Goal: Transaction & Acquisition: Book appointment/travel/reservation

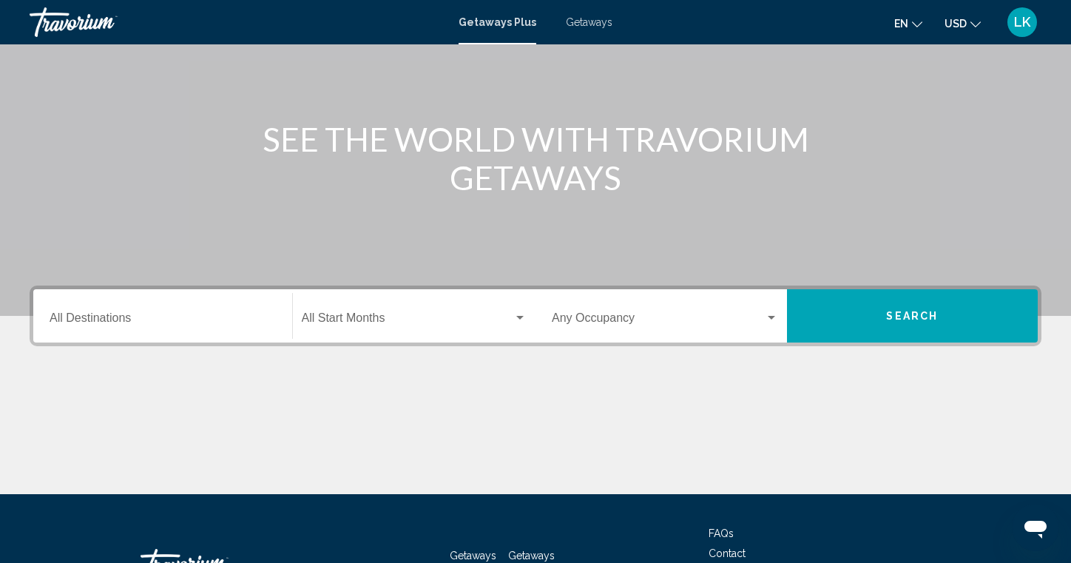
scroll to position [240, 0]
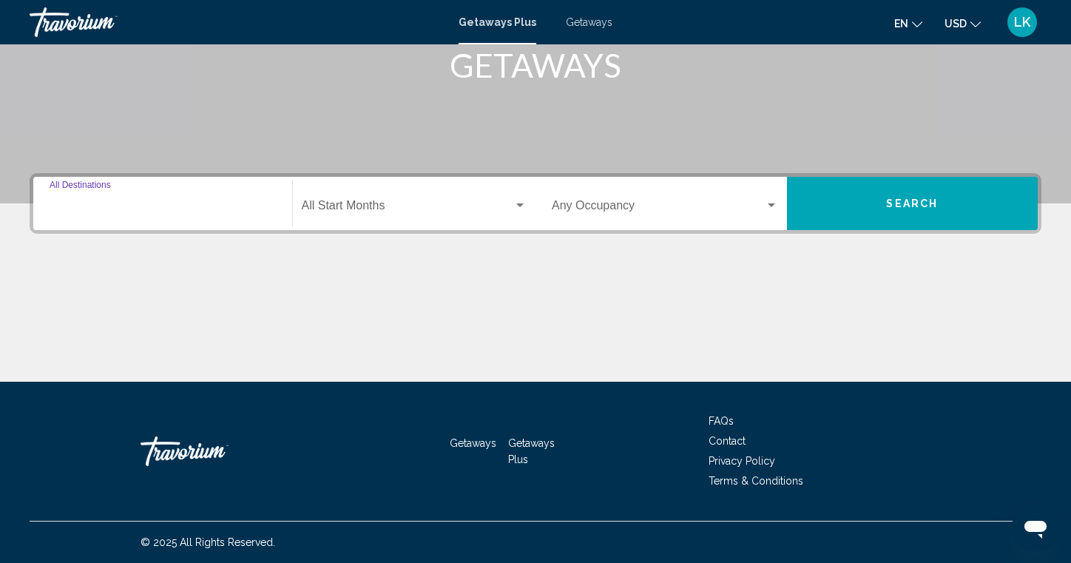
click at [80, 205] on input "Destination All Destinations" at bounding box center [163, 208] width 226 height 13
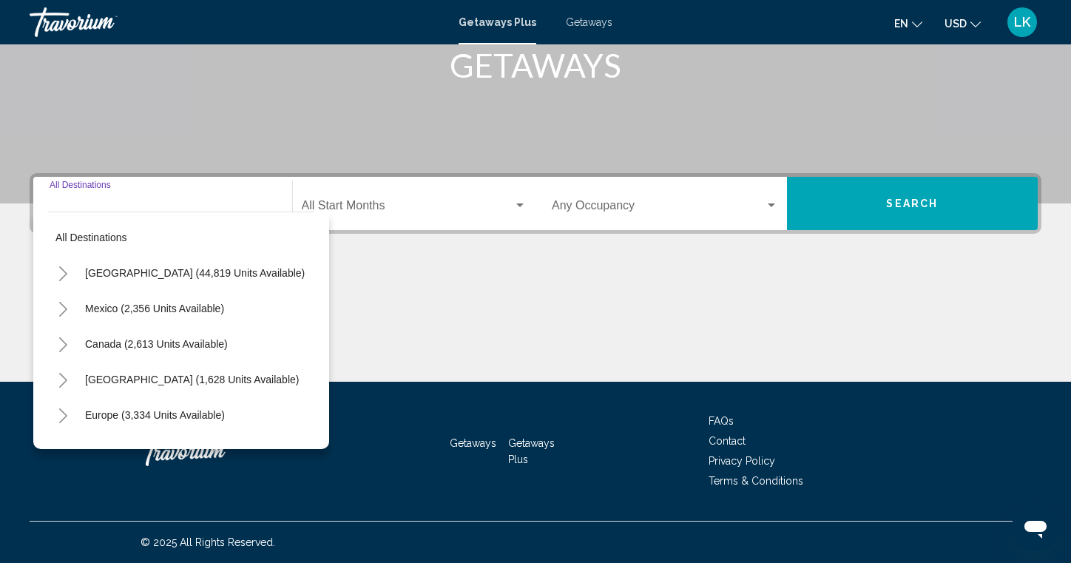
click at [67, 418] on icon "Toggle Europe (3,334 units available)" at bounding box center [63, 415] width 11 height 15
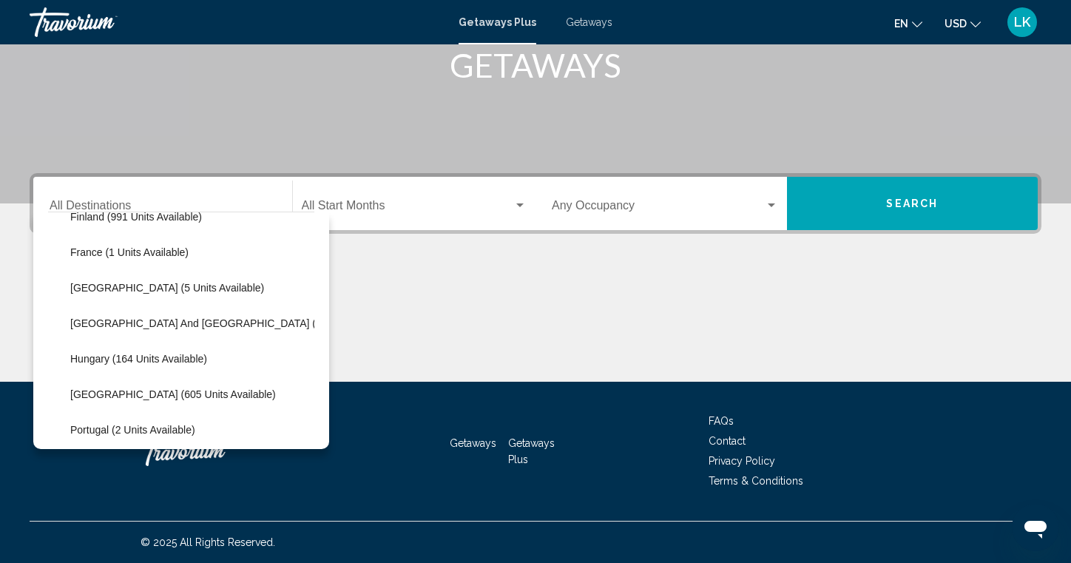
scroll to position [356, 0]
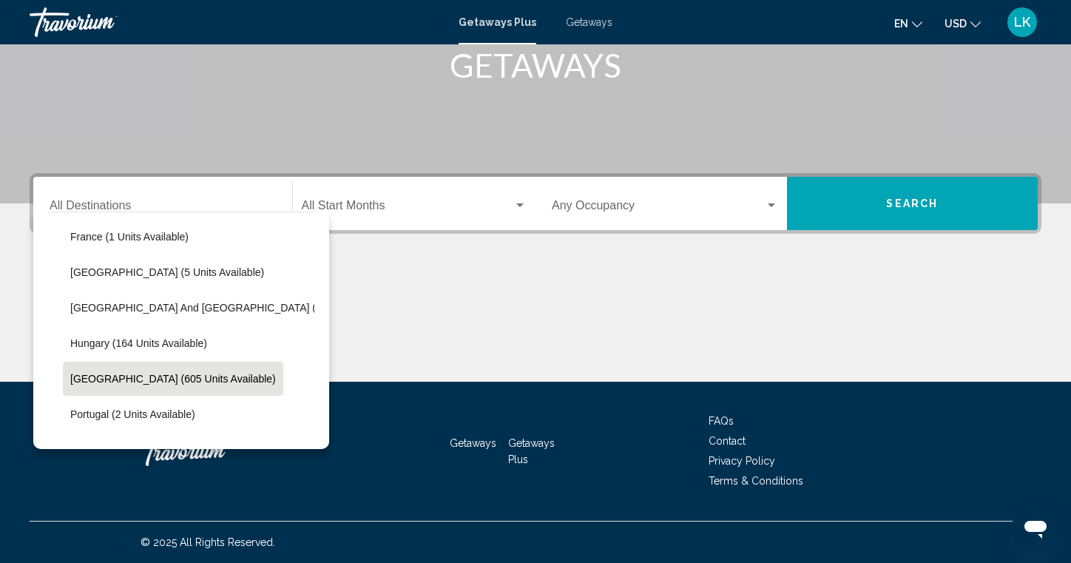
click at [158, 379] on span "[GEOGRAPHIC_DATA] (605 units available)" at bounding box center [173, 379] width 206 height 12
type input "**********"
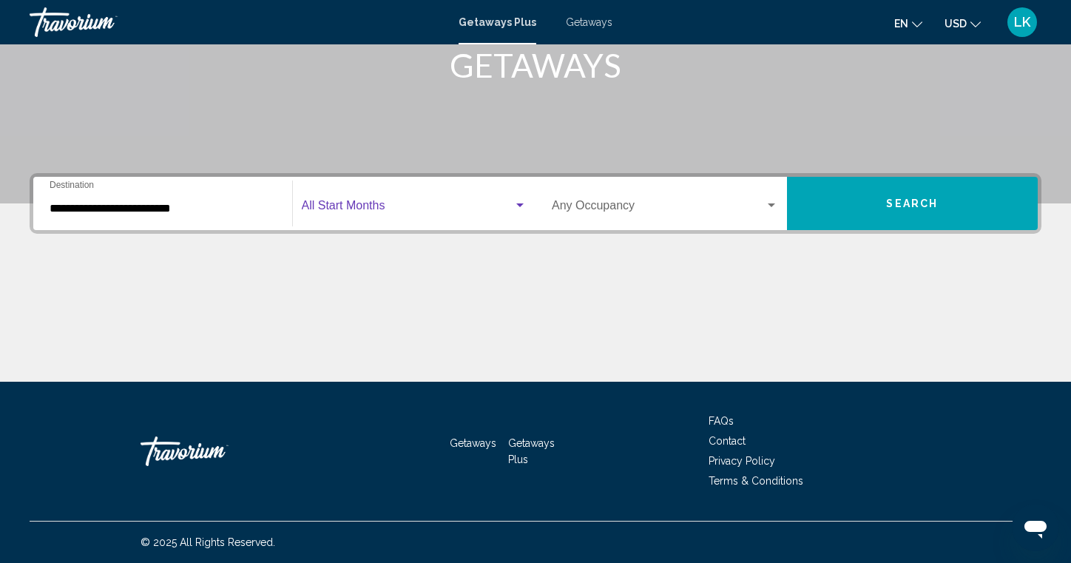
click at [358, 209] on span "Search widget" at bounding box center [408, 208] width 212 height 13
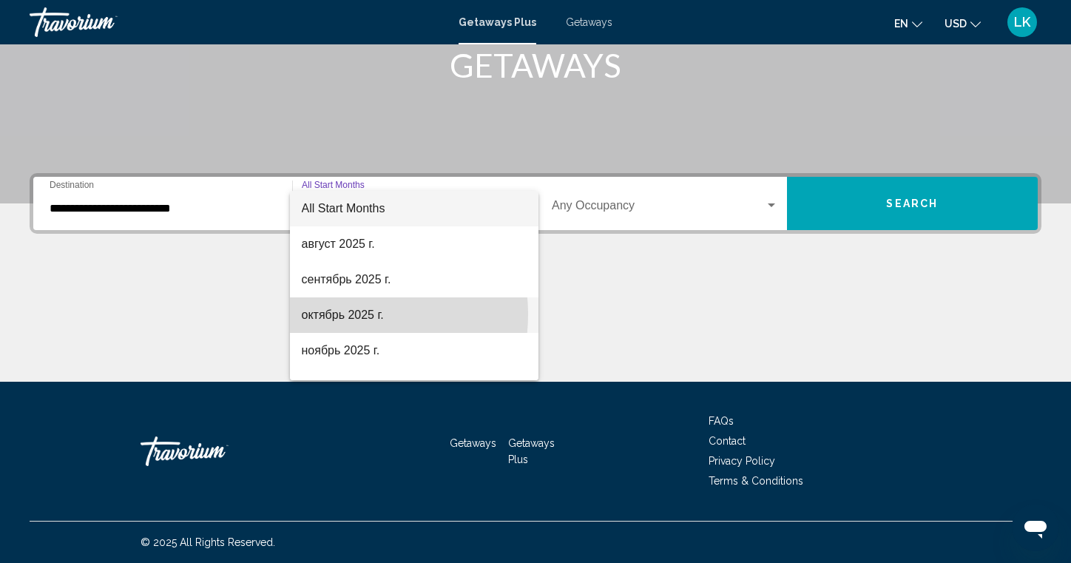
click at [337, 314] on span "октябрь 2025 г." at bounding box center [415, 315] width 226 height 36
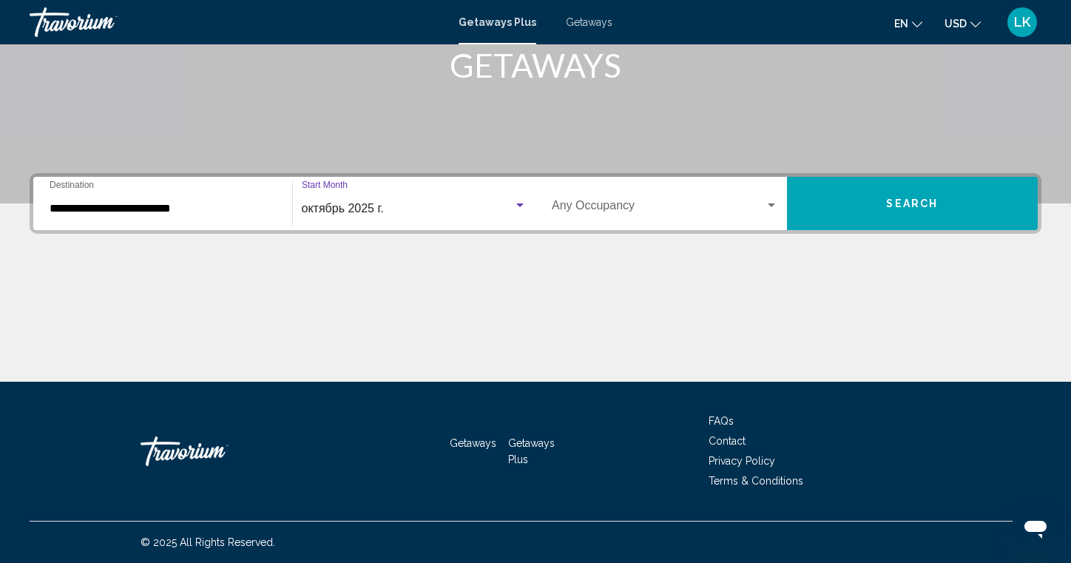
click at [771, 205] on div "Search widget" at bounding box center [771, 205] width 7 height 4
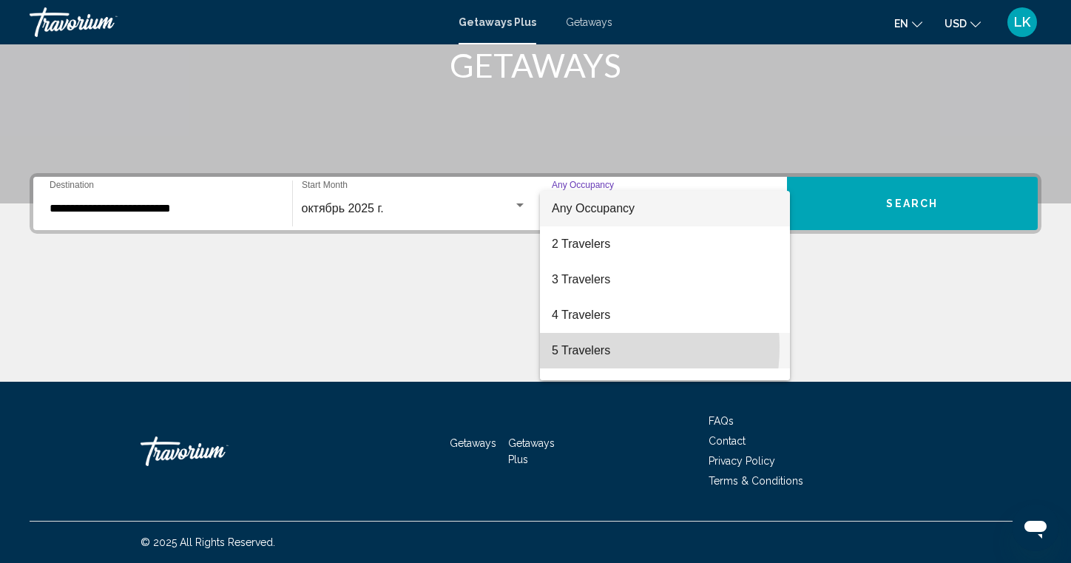
click at [589, 347] on span "5 Travelers" at bounding box center [665, 351] width 226 height 36
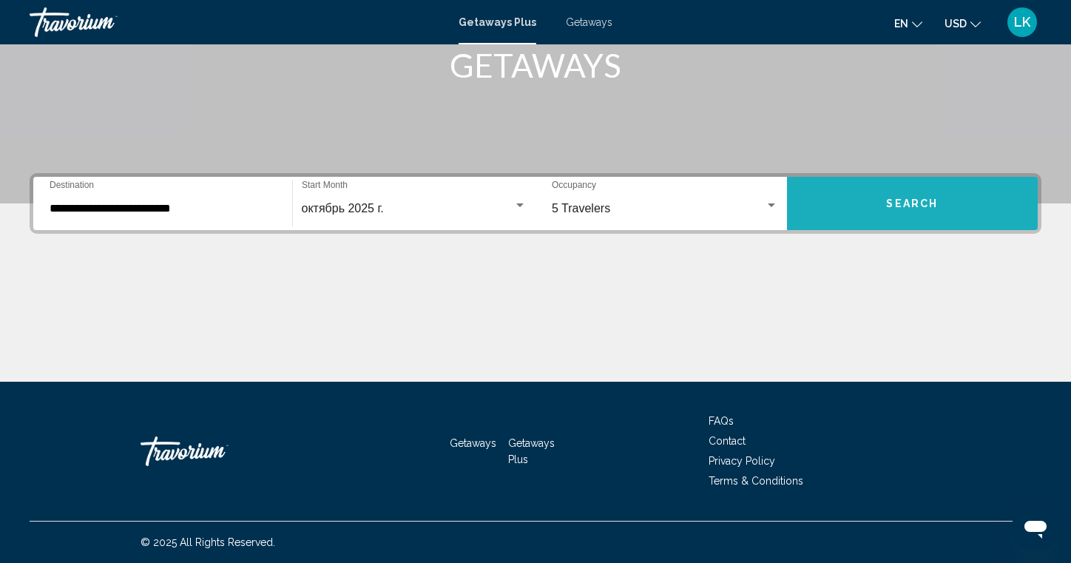
click at [889, 203] on span "Search" at bounding box center [912, 204] width 52 height 12
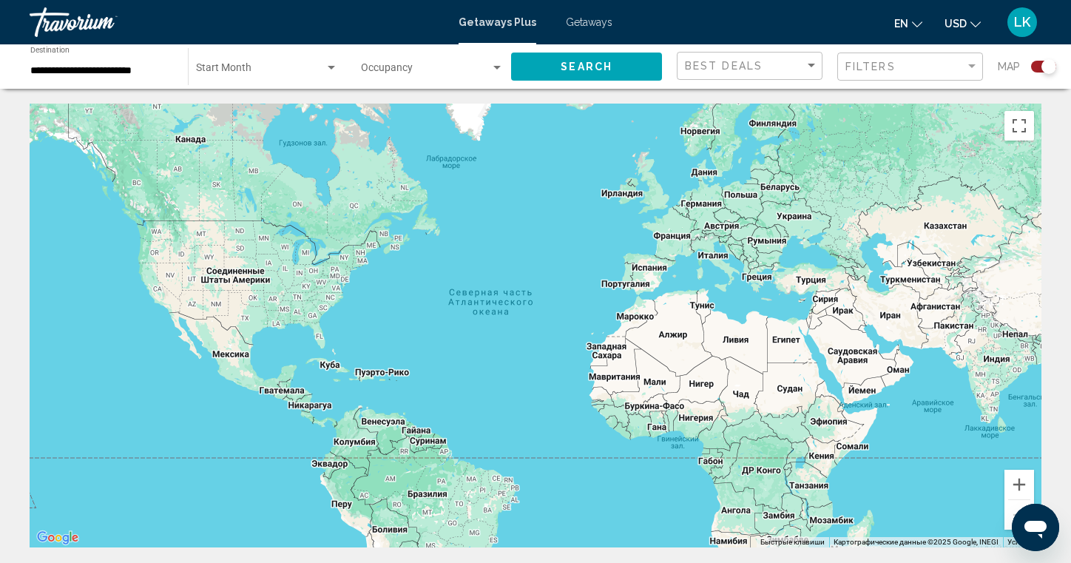
click at [1035, 64] on div "Search widget" at bounding box center [1043, 67] width 25 height 12
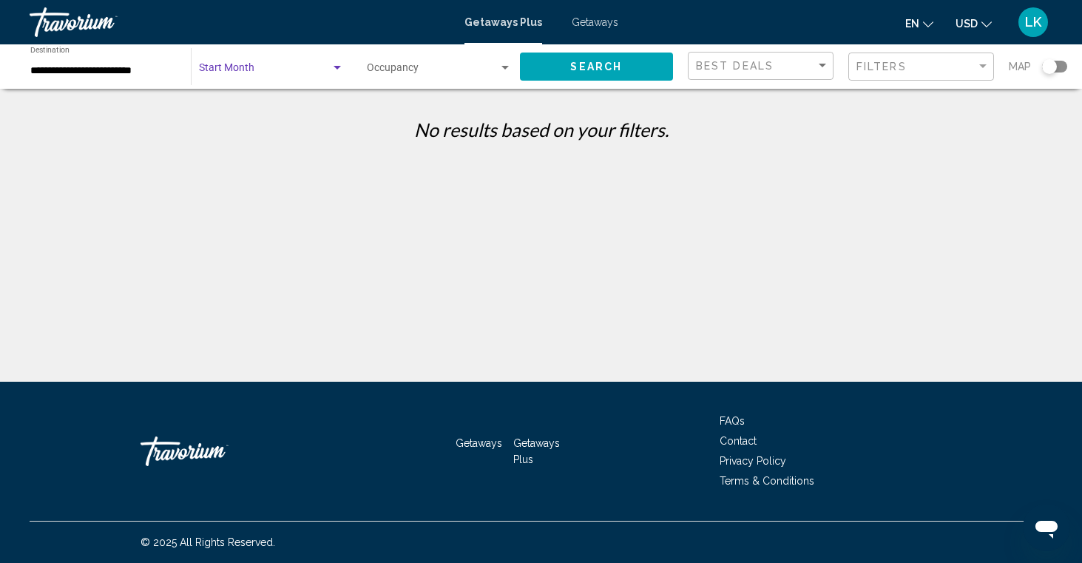
click at [337, 66] on div "Search widget" at bounding box center [337, 68] width 13 height 12
click at [333, 67] on span "All Start Months" at bounding box center [271, 70] width 144 height 31
click at [138, 57] on div "**********" at bounding box center [103, 67] width 146 height 41
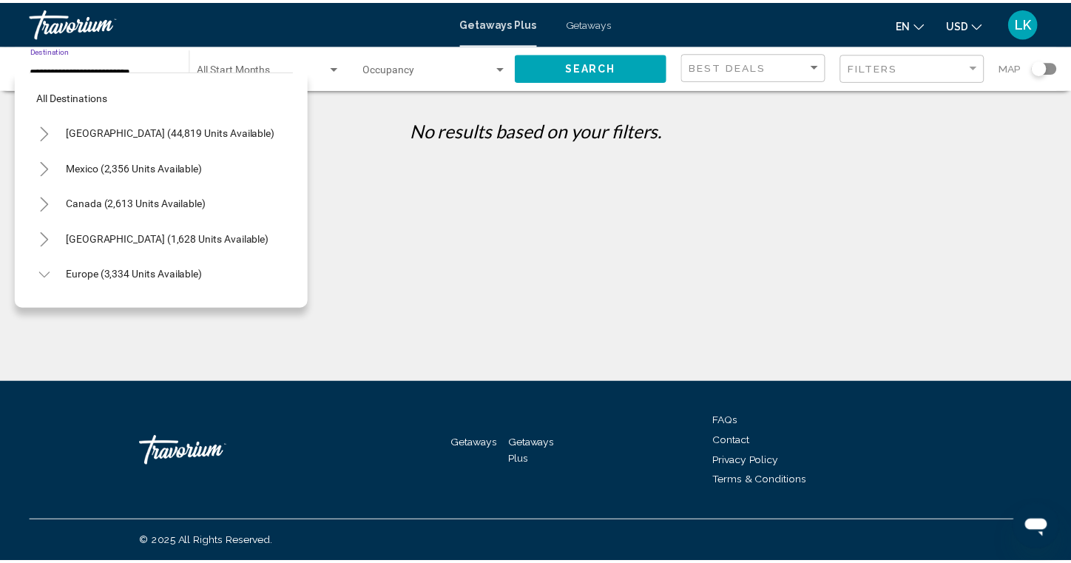
scroll to position [414, 0]
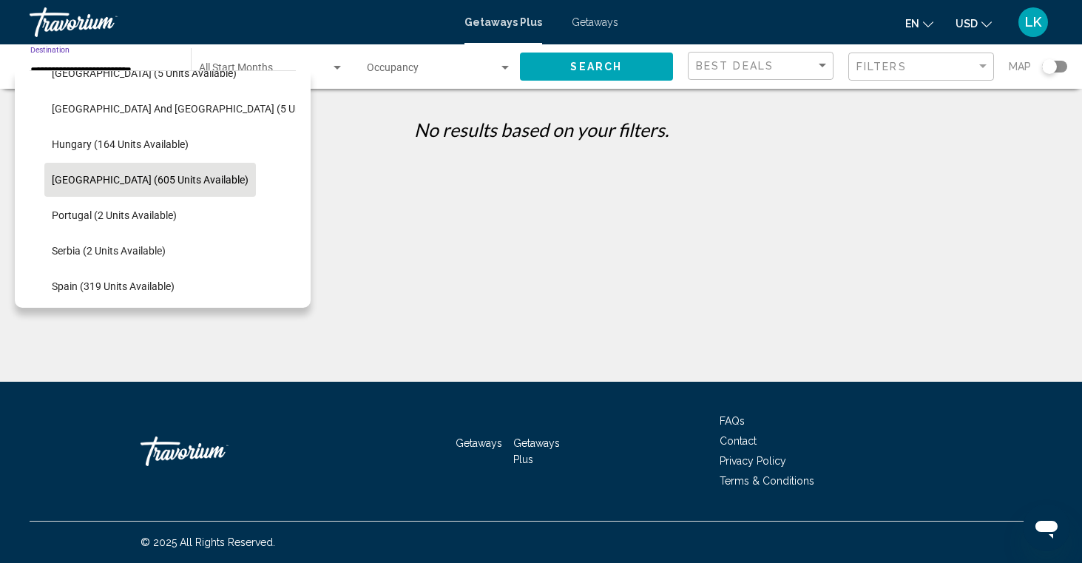
click at [146, 174] on span "[GEOGRAPHIC_DATA] (605 units available)" at bounding box center [150, 180] width 197 height 12
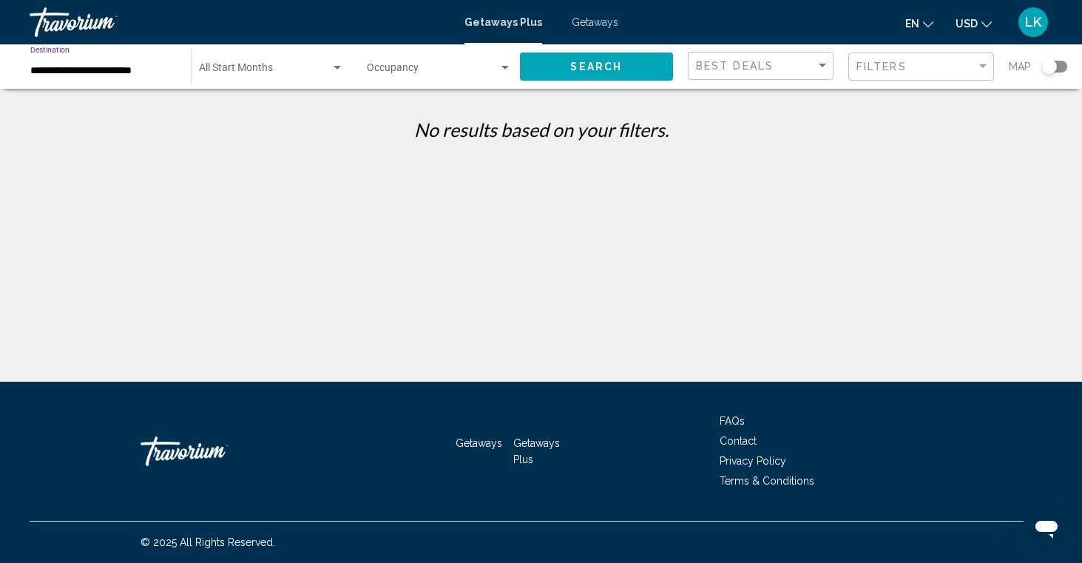
click at [341, 68] on div "Search widget" at bounding box center [337, 68] width 13 height 12
click at [499, 66] on div at bounding box center [541, 281] width 1082 height 563
click at [509, 67] on div "Search widget" at bounding box center [505, 68] width 13 height 12
click at [485, 63] on span "Any Occupancy" at bounding box center [438, 70] width 145 height 31
click at [513, 23] on span "Getaways Plus" at bounding box center [504, 22] width 78 height 12
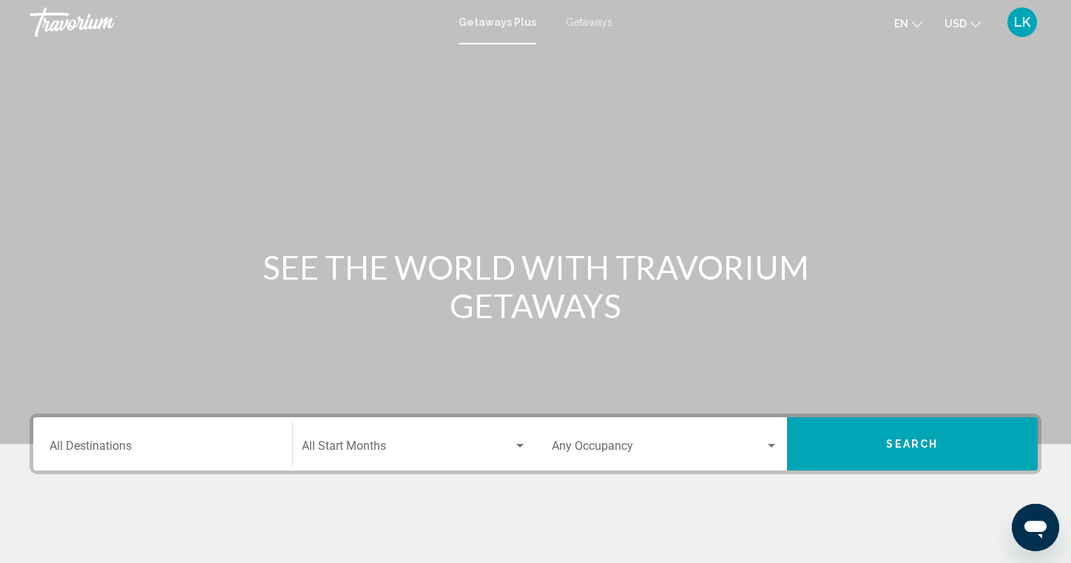
click at [49, 445] on div "Destination All Destinations" at bounding box center [163, 444] width 244 height 47
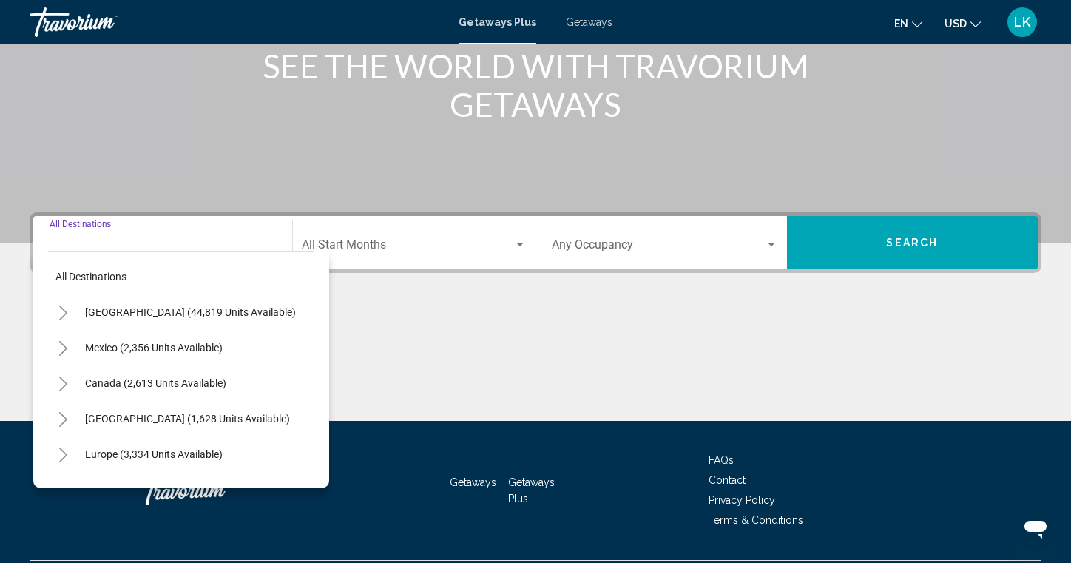
scroll to position [240, 0]
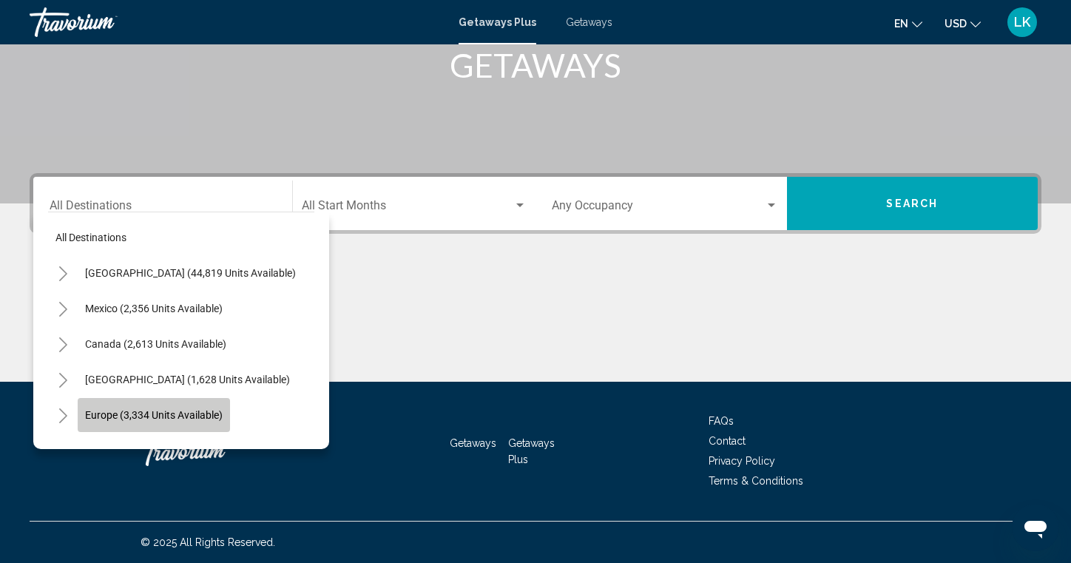
click at [151, 414] on span "Europe (3,334 units available)" at bounding box center [154, 415] width 138 height 12
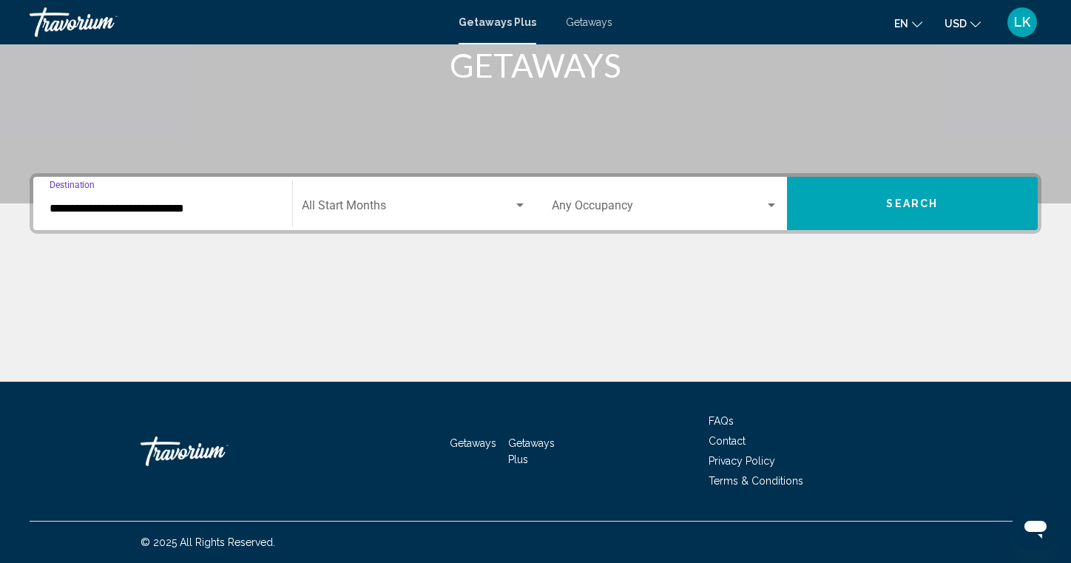
click at [149, 204] on input "**********" at bounding box center [163, 208] width 226 height 13
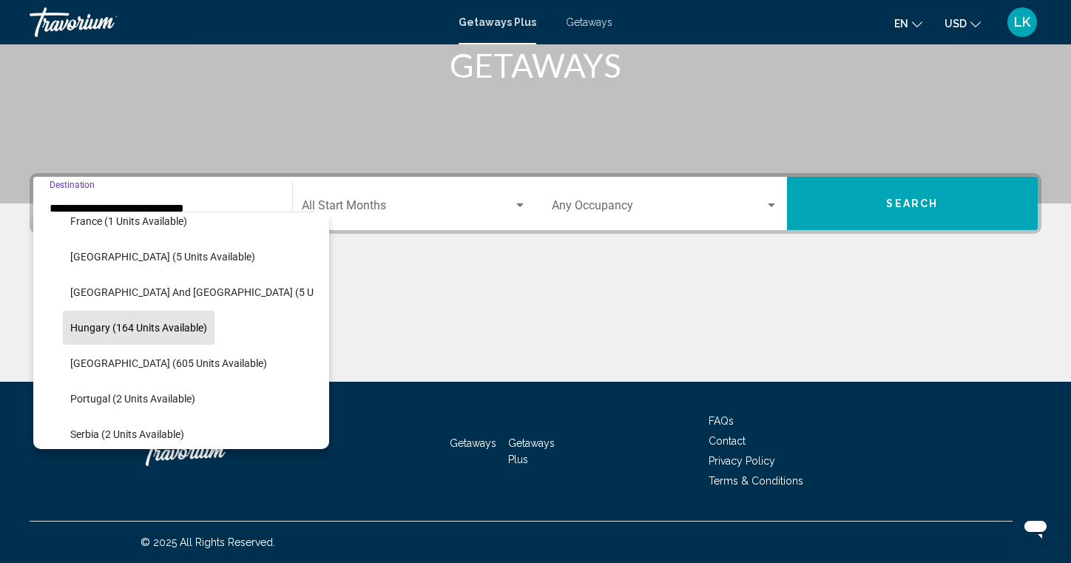
scroll to position [374, 0]
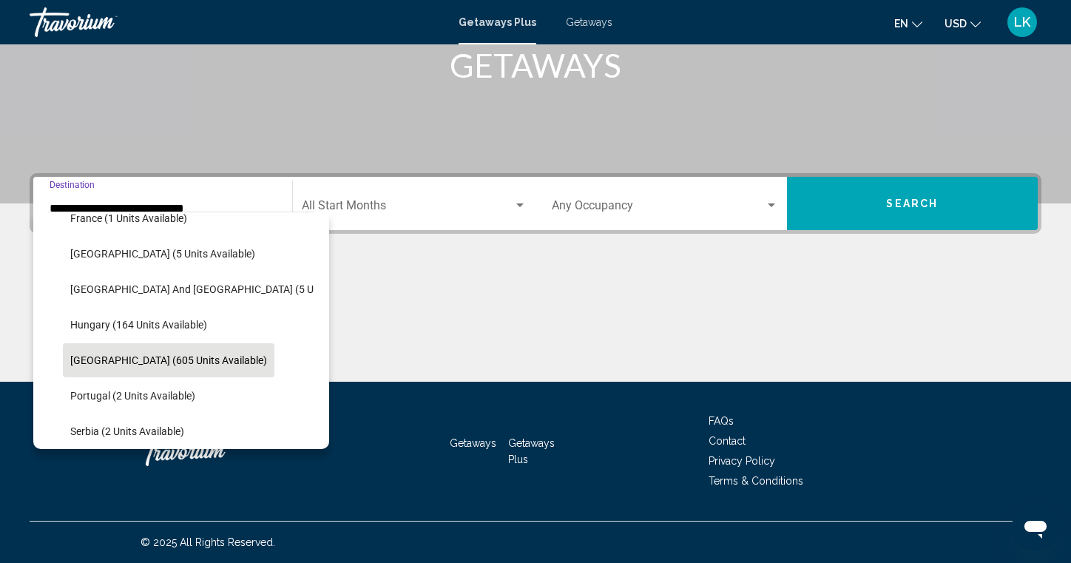
click at [150, 361] on span "[GEOGRAPHIC_DATA] (605 units available)" at bounding box center [168, 360] width 197 height 12
type input "**********"
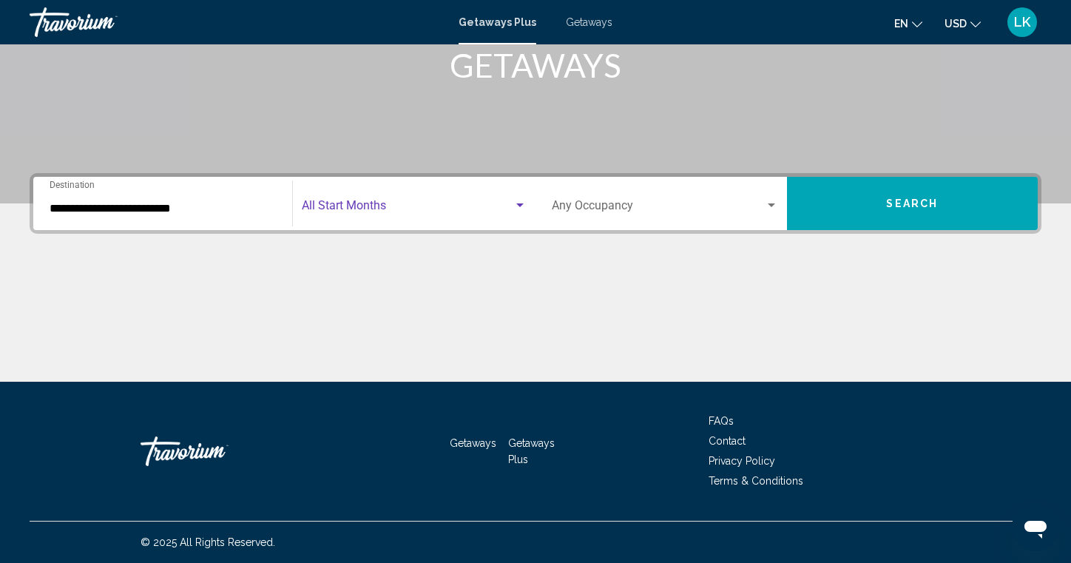
click at [521, 205] on div "Search widget" at bounding box center [519, 205] width 7 height 4
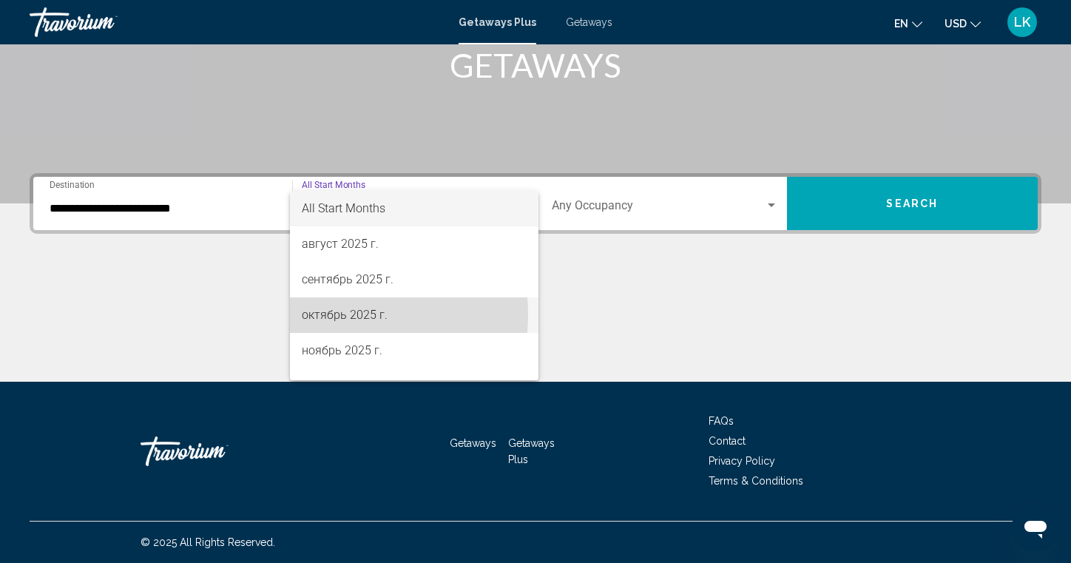
click at [325, 315] on span "октябрь 2025 г." at bounding box center [415, 315] width 226 height 36
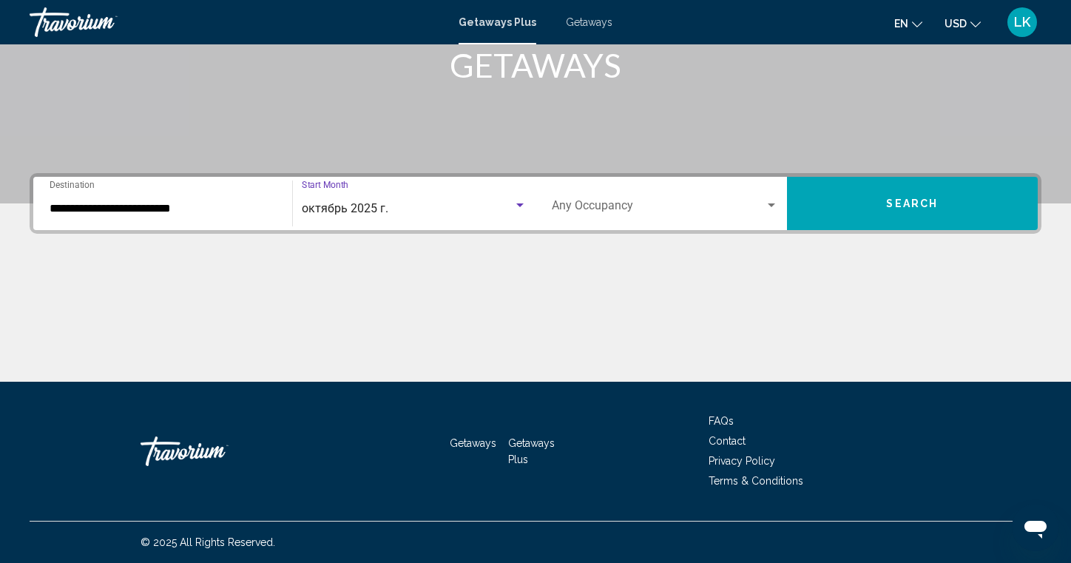
click at [769, 201] on div "Search widget" at bounding box center [771, 206] width 13 height 12
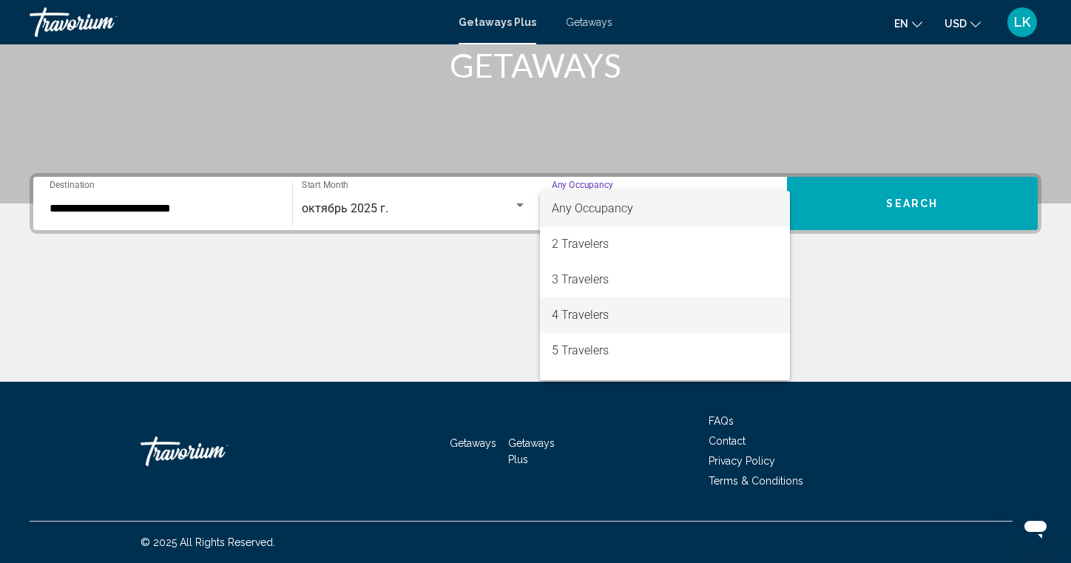
click at [602, 314] on span "4 Travelers" at bounding box center [665, 315] width 226 height 36
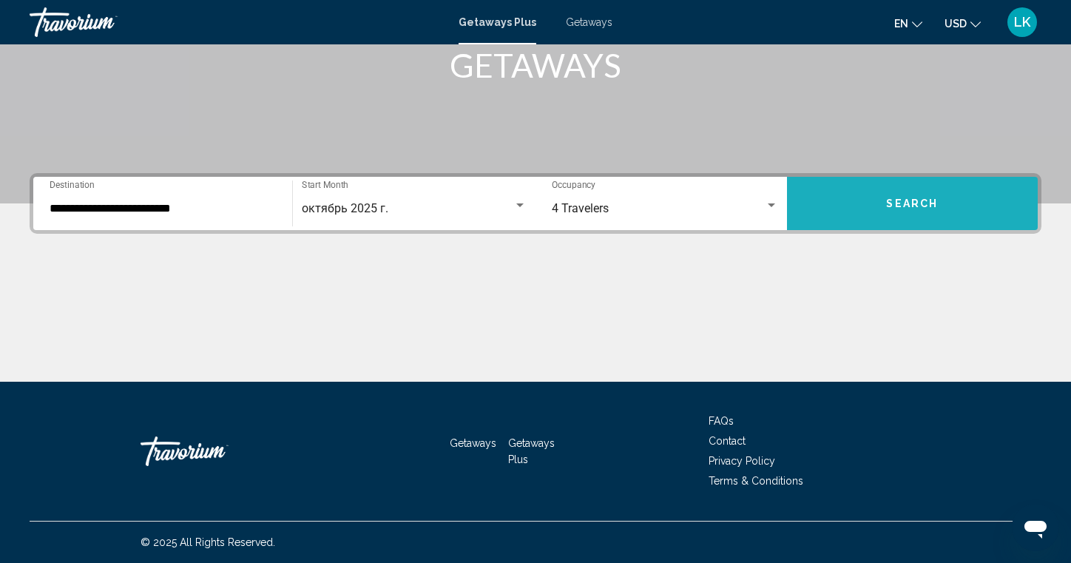
click at [822, 206] on button "Search" at bounding box center [913, 203] width 252 height 53
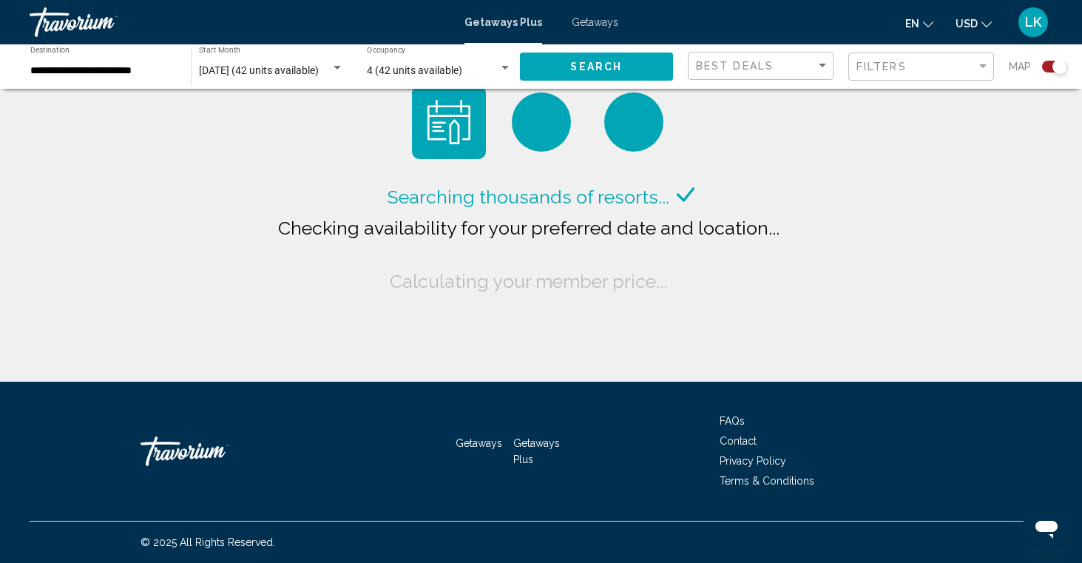
click at [1048, 68] on div "Search widget" at bounding box center [1054, 67] width 25 height 12
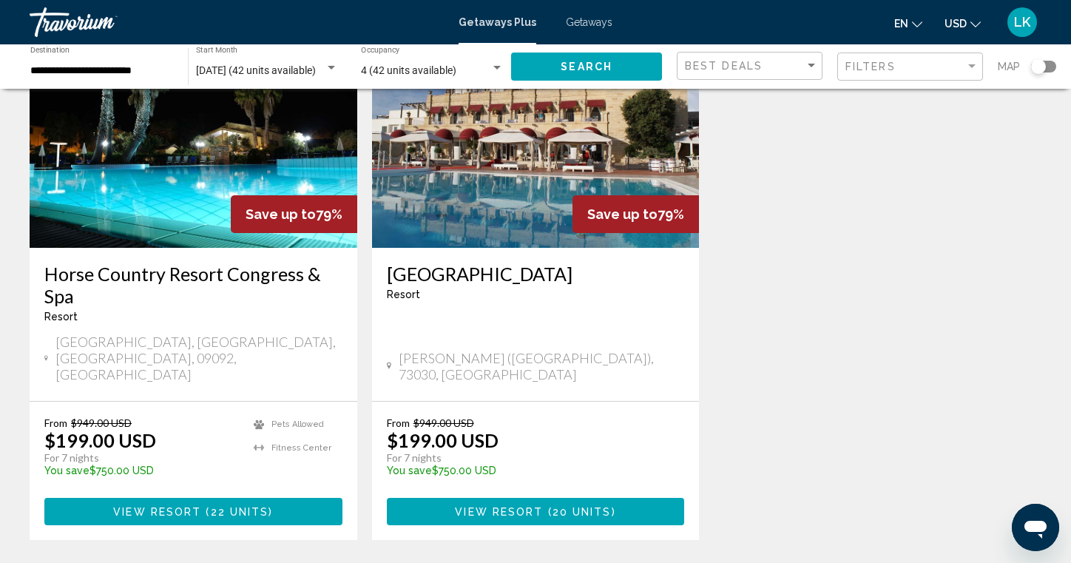
scroll to position [216, 0]
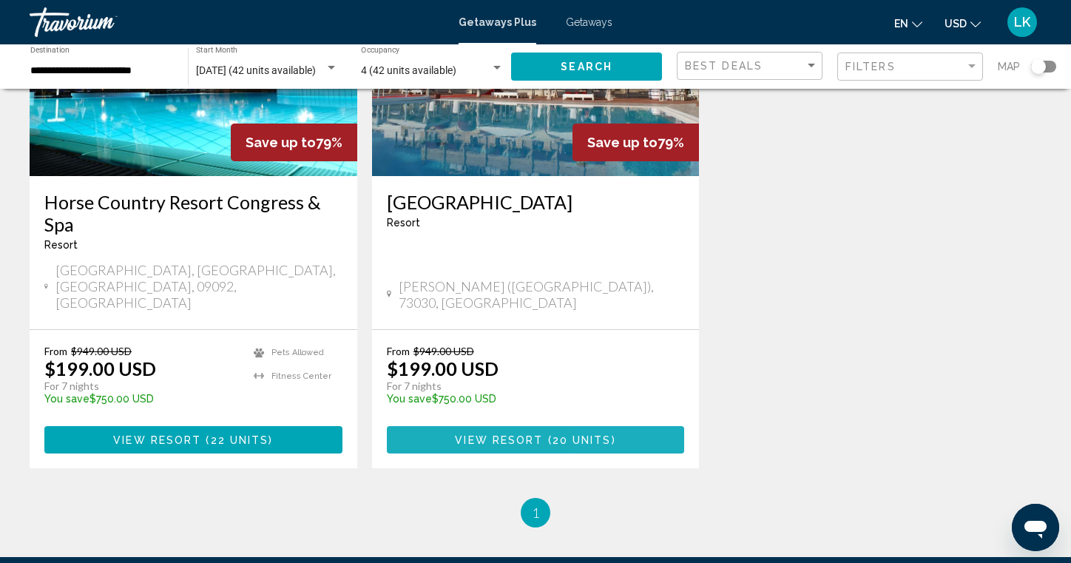
click at [608, 434] on span "20 units" at bounding box center [582, 440] width 59 height 12
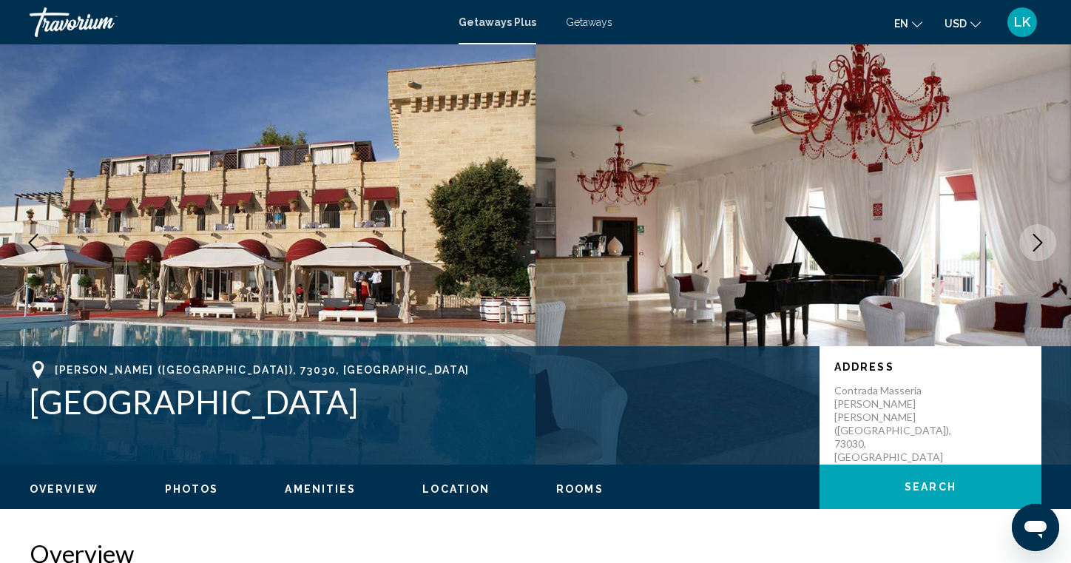
scroll to position [95, 0]
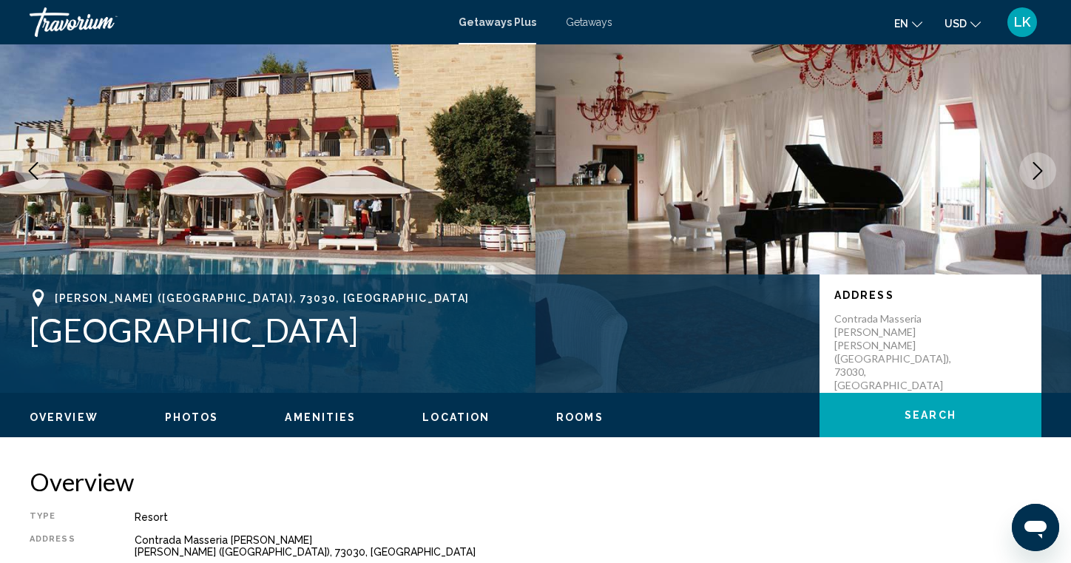
click at [1041, 171] on icon "Next image" at bounding box center [1038, 171] width 10 height 18
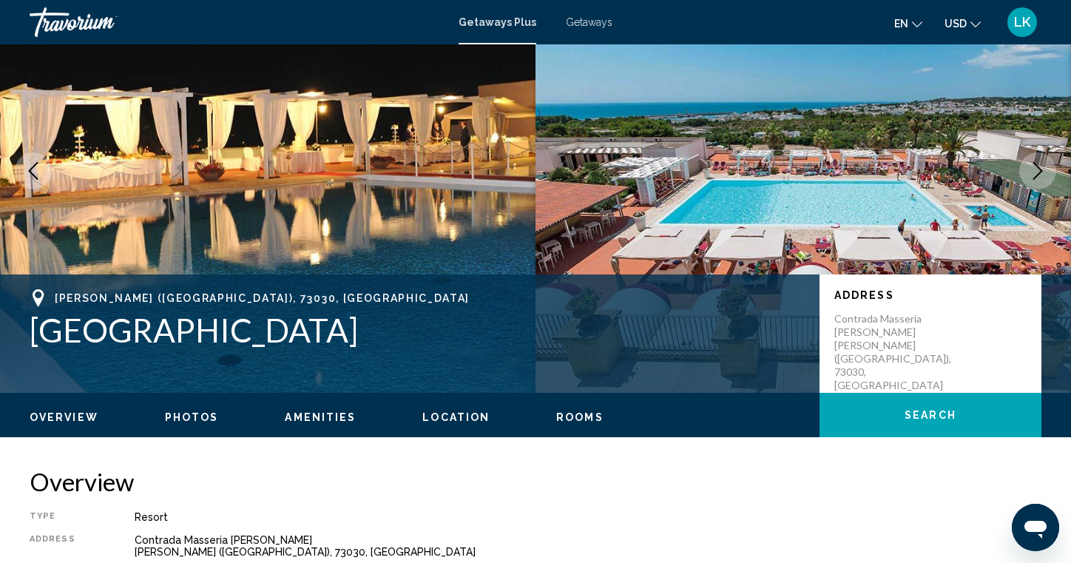
click at [1041, 171] on icon "Next image" at bounding box center [1038, 171] width 10 height 18
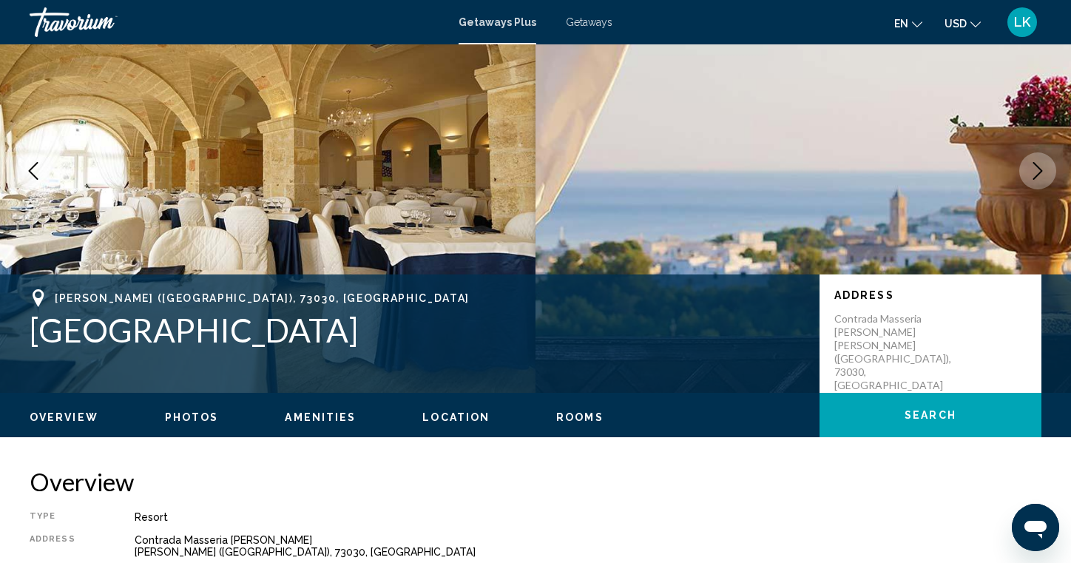
click at [1041, 171] on icon "Next image" at bounding box center [1038, 171] width 10 height 18
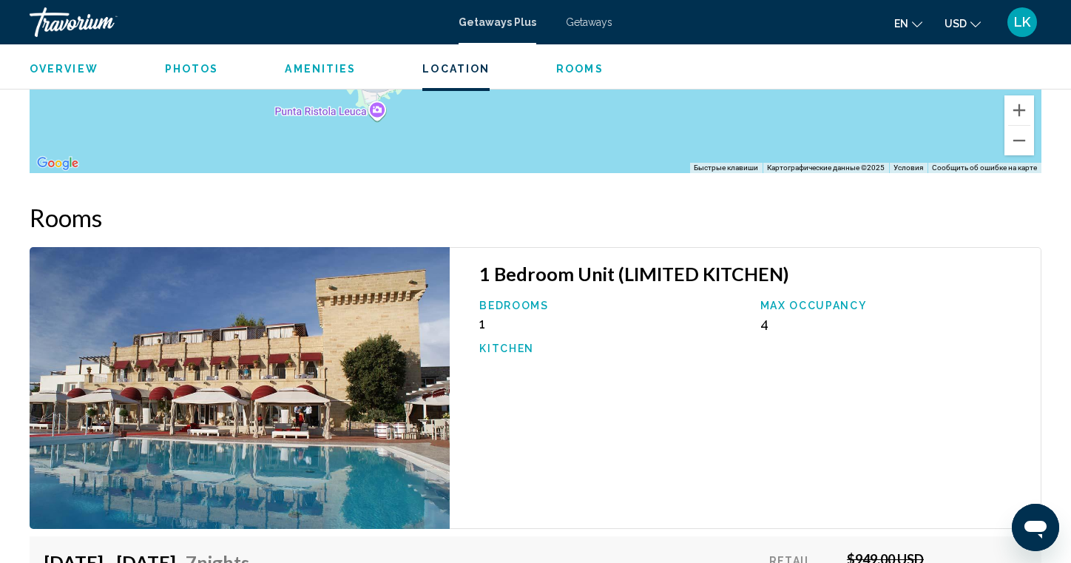
scroll to position [2270, 0]
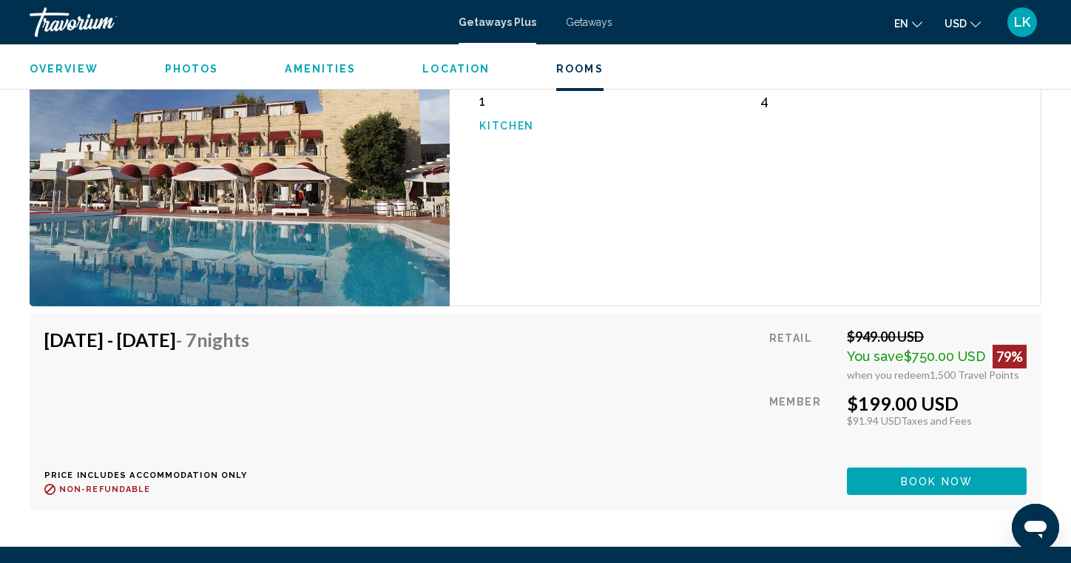
click at [934, 479] on span "Book now" at bounding box center [937, 482] width 72 height 12
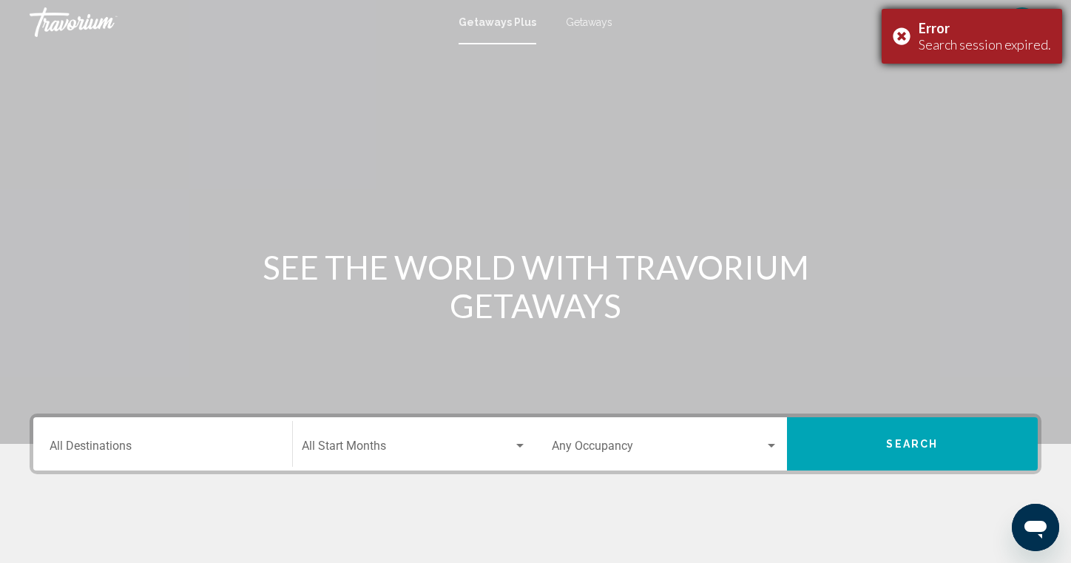
click at [903, 33] on div "Error Search session expired." at bounding box center [972, 36] width 181 height 55
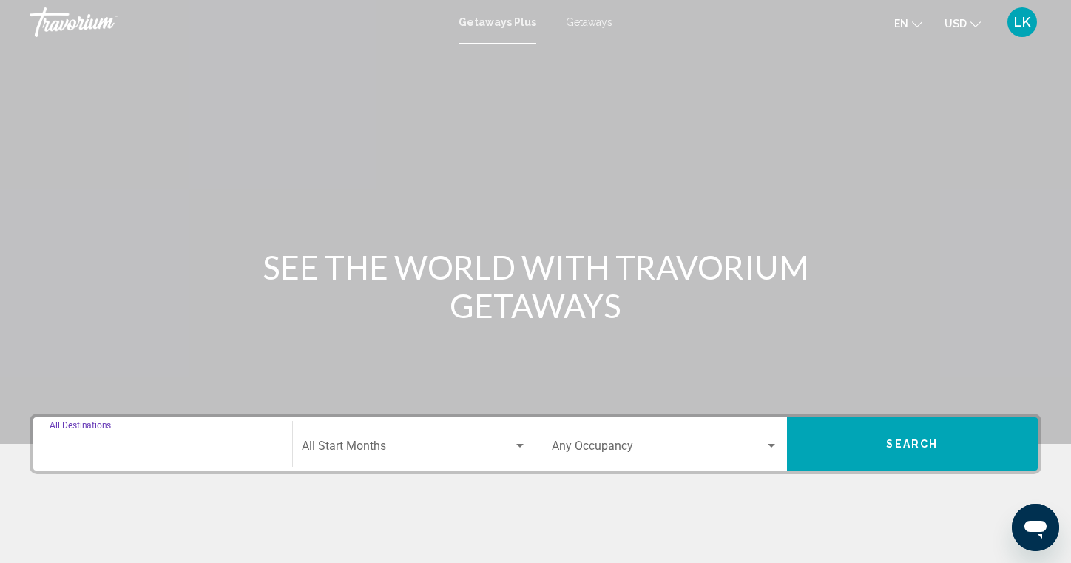
click at [90, 447] on input "Destination All Destinations" at bounding box center [163, 448] width 226 height 13
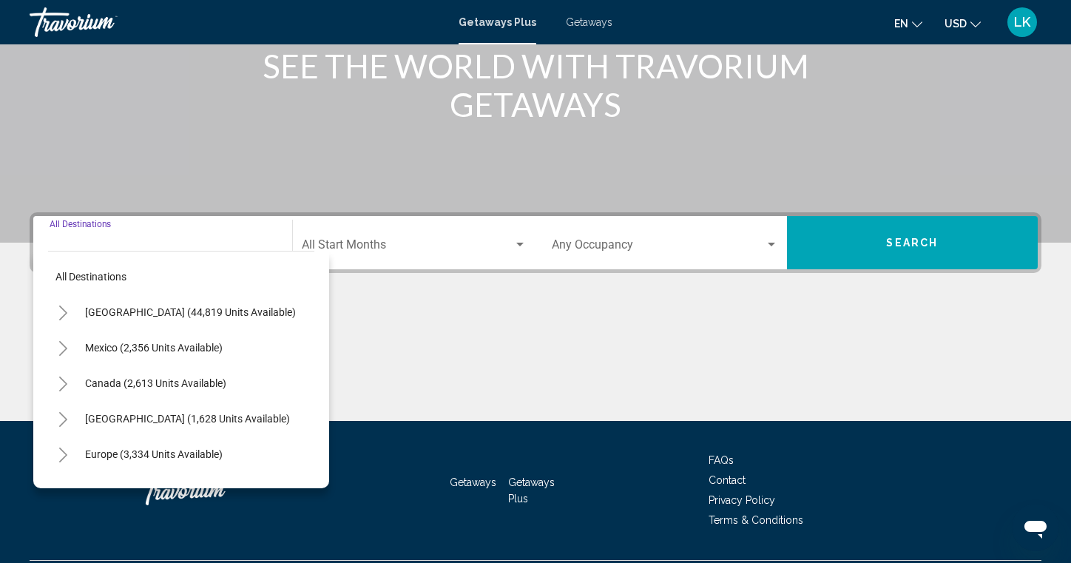
scroll to position [240, 0]
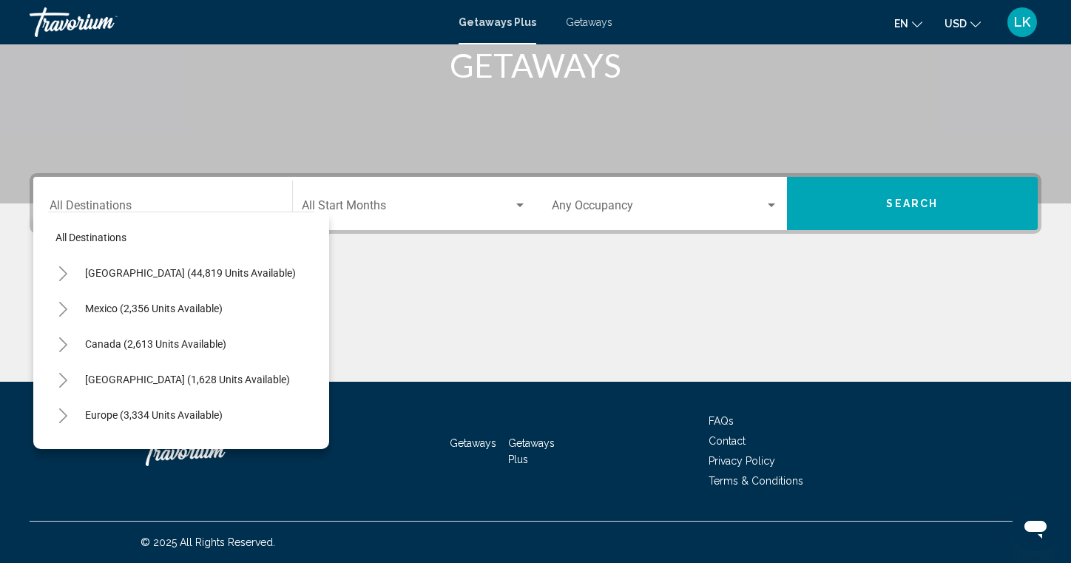
click at [594, 23] on span "Getaways" at bounding box center [589, 22] width 47 height 12
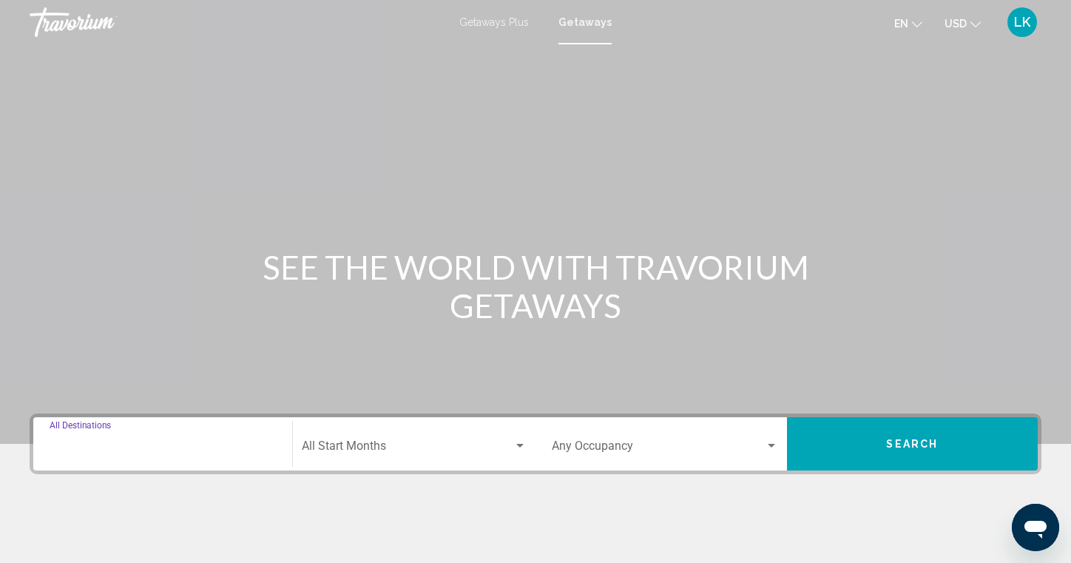
click at [115, 445] on input "Destination All Destinations" at bounding box center [163, 448] width 226 height 13
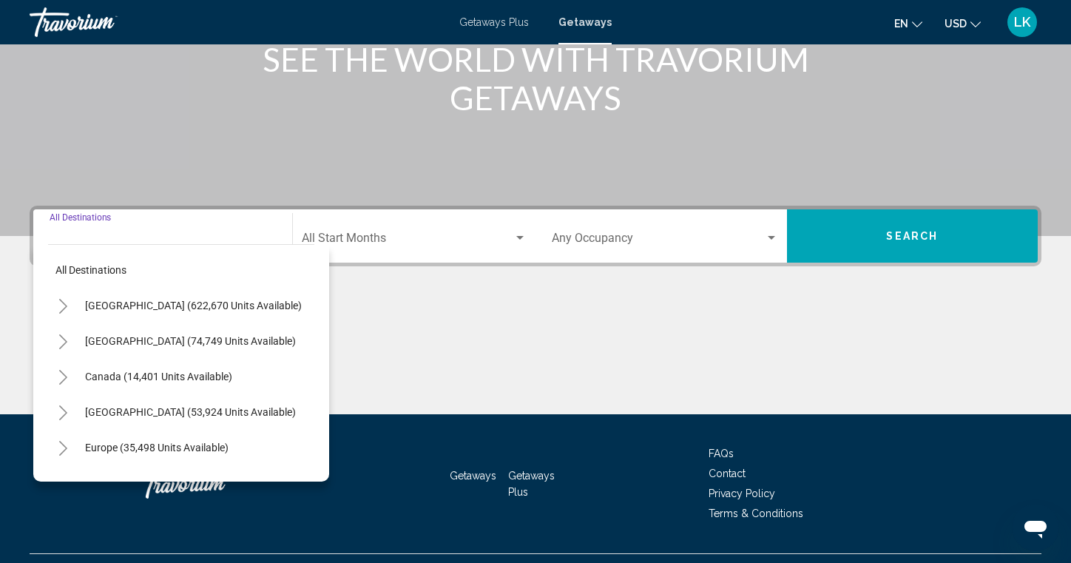
scroll to position [240, 0]
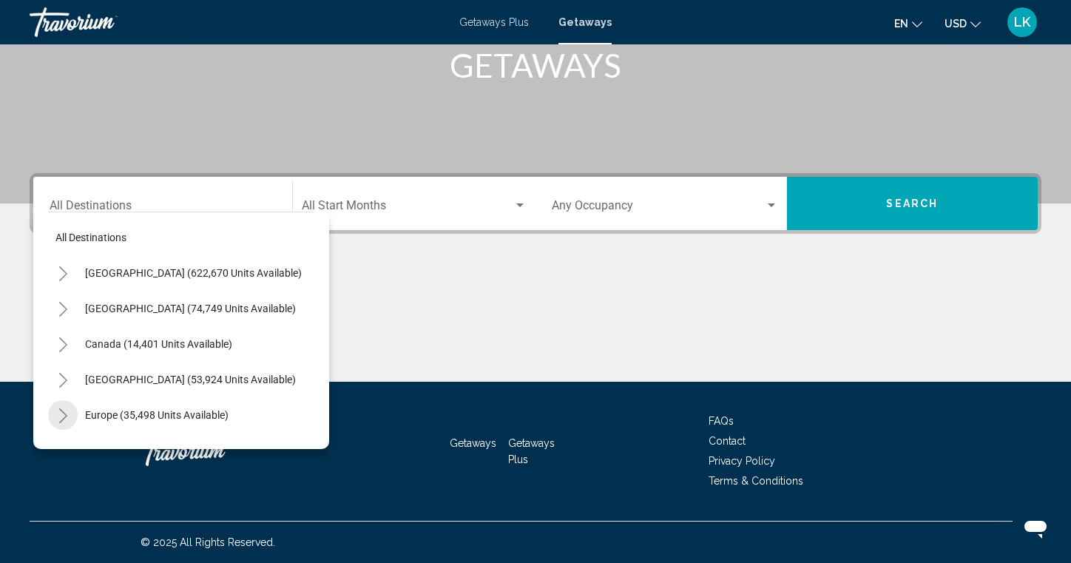
click at [67, 412] on icon "Toggle Europe (35,498 units available)" at bounding box center [63, 415] width 11 height 15
click at [62, 419] on icon "Toggle Europe (35,498 units available)" at bounding box center [63, 415] width 11 height 15
click at [67, 419] on icon "Toggle Europe (35,498 units available)" at bounding box center [63, 415] width 11 height 15
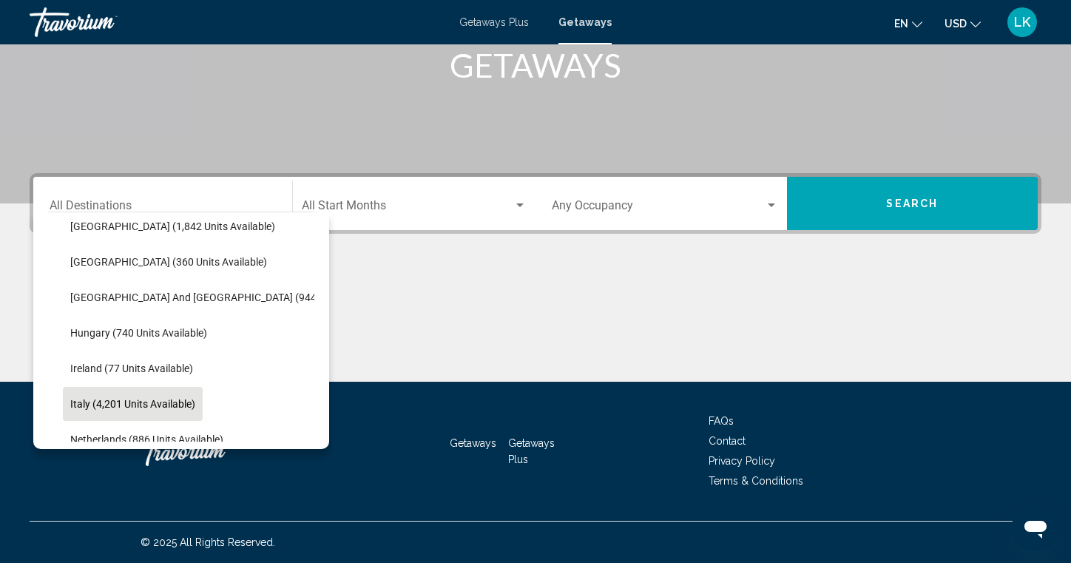
scroll to position [509, 0]
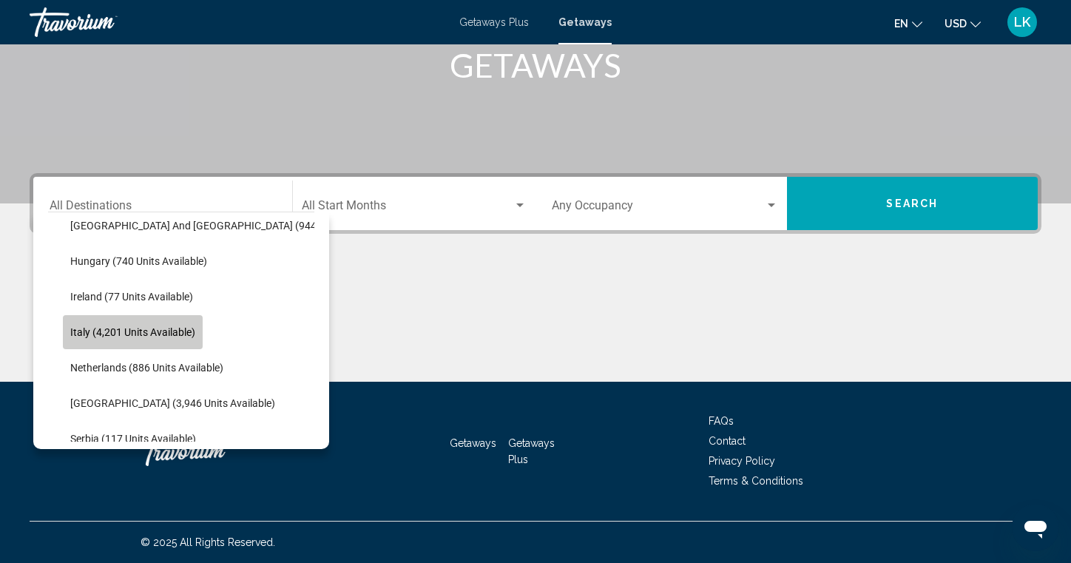
click at [179, 331] on span "Italy (4,201 units available)" at bounding box center [132, 332] width 125 height 12
type input "**********"
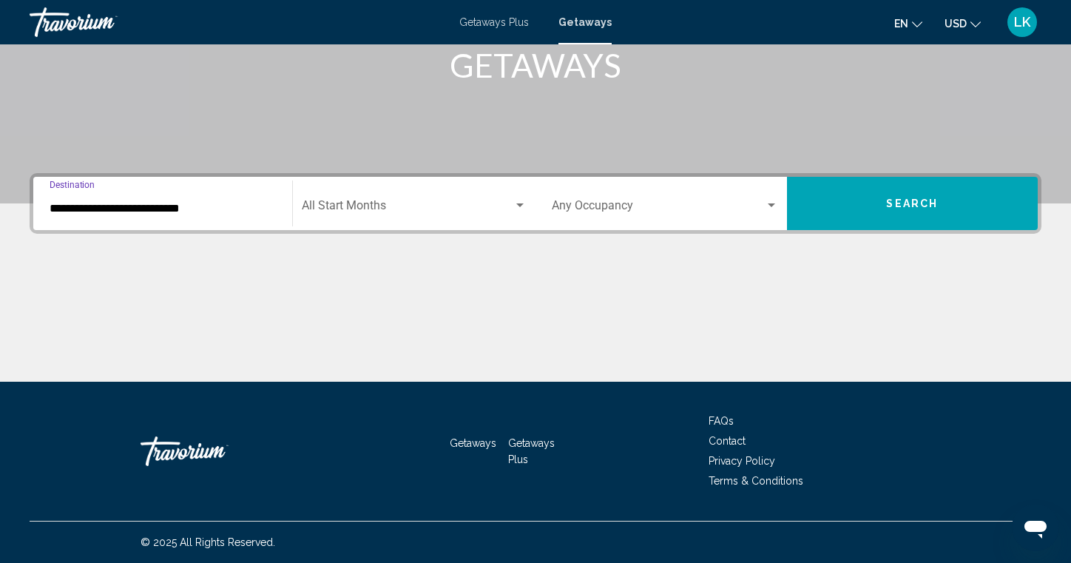
click at [524, 205] on div "Search widget" at bounding box center [519, 206] width 13 height 12
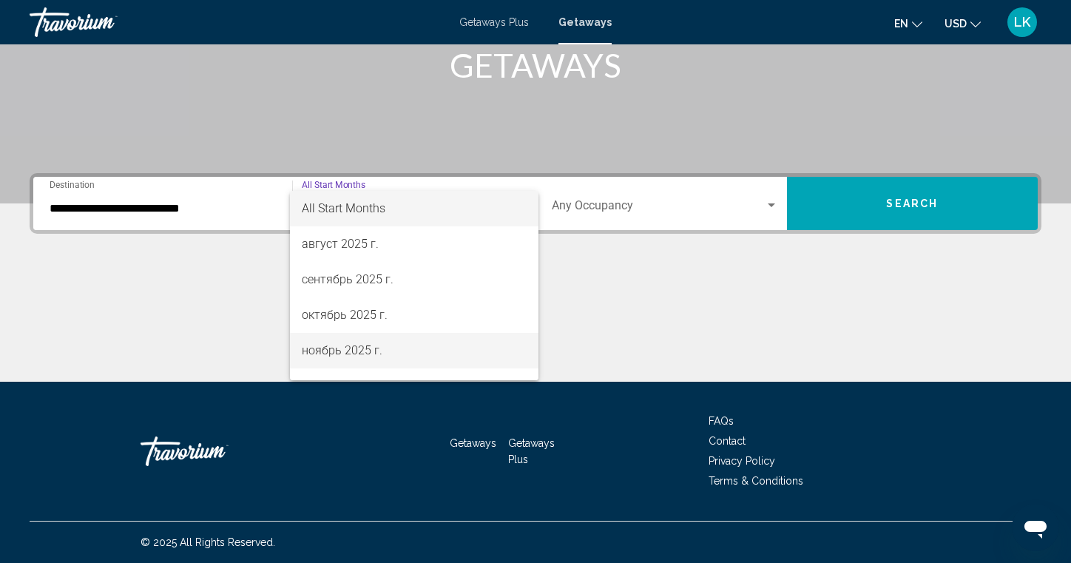
click at [348, 347] on span "ноябрь 2025 г." at bounding box center [415, 351] width 226 height 36
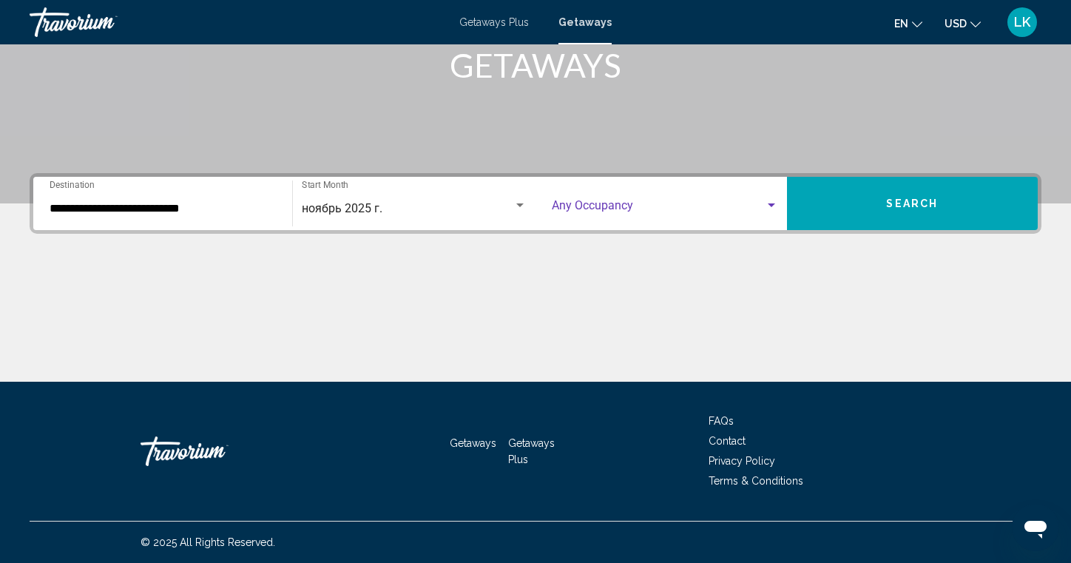
click at [772, 206] on div "Search widget" at bounding box center [771, 205] width 7 height 4
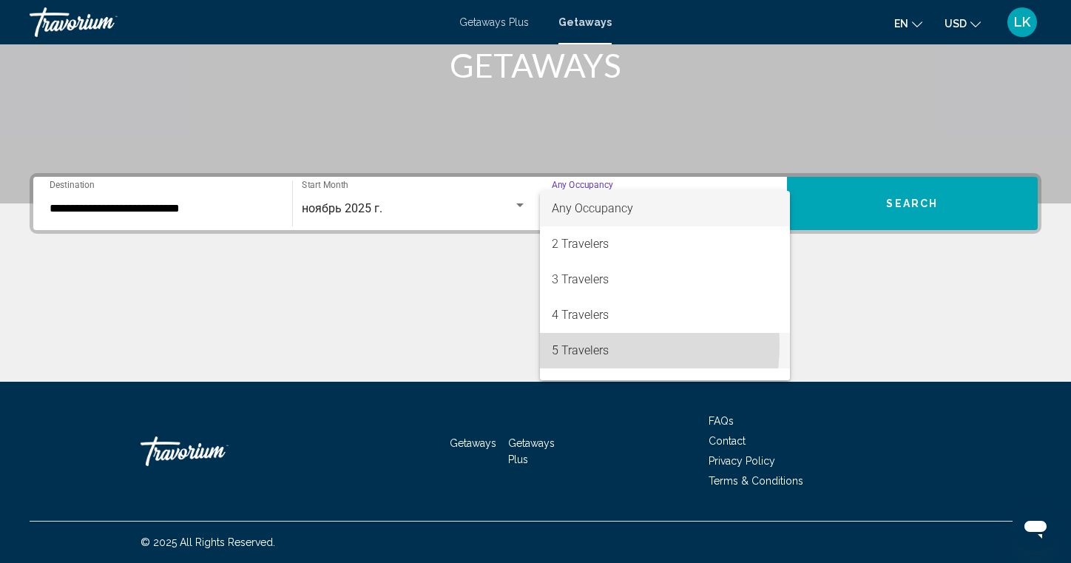
click at [568, 345] on span "5 Travelers" at bounding box center [665, 351] width 226 height 36
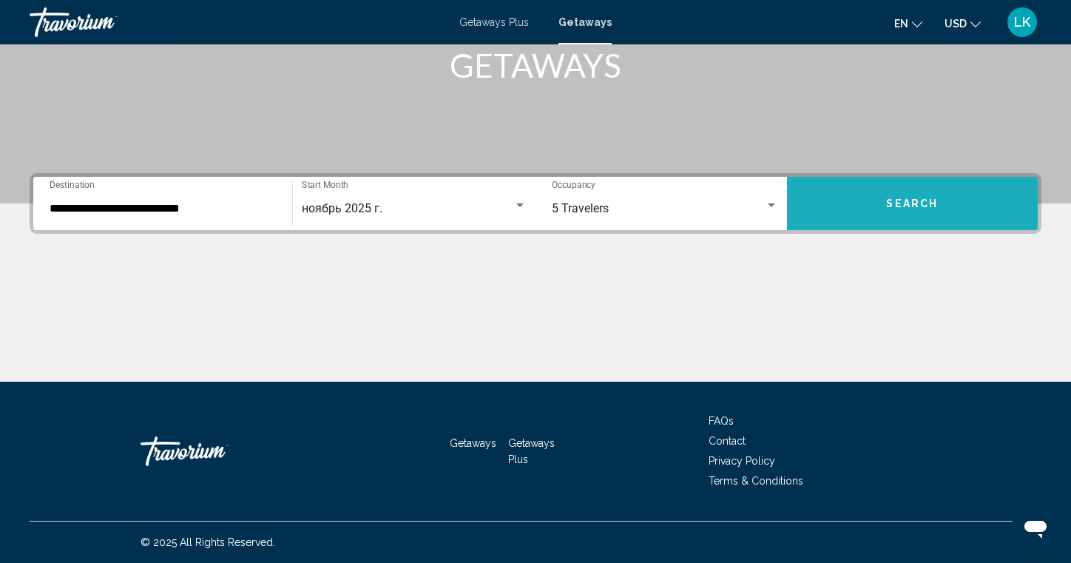
click at [928, 198] on span "Search" at bounding box center [912, 204] width 52 height 12
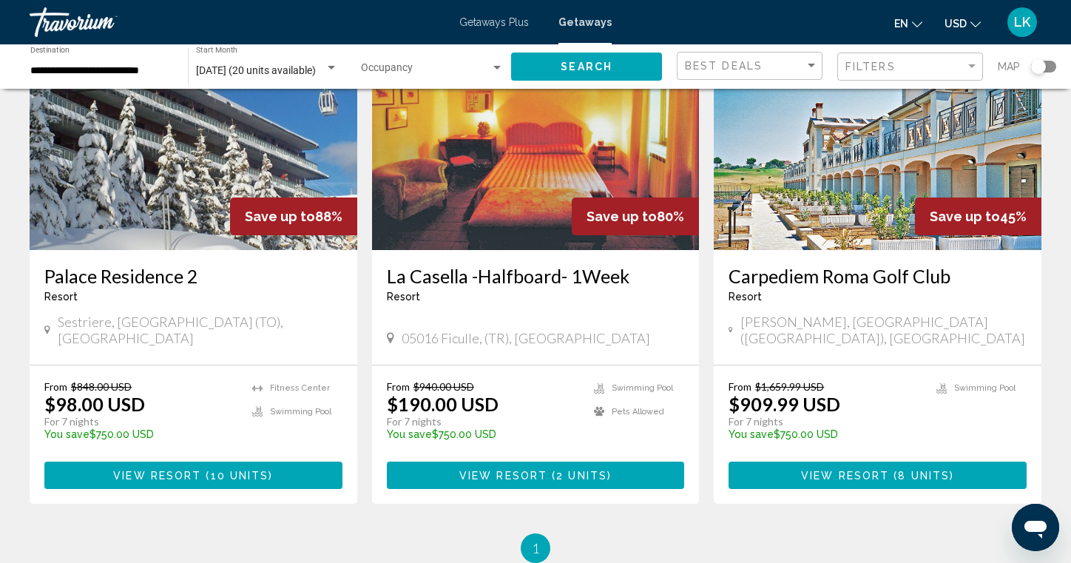
scroll to position [198, 0]
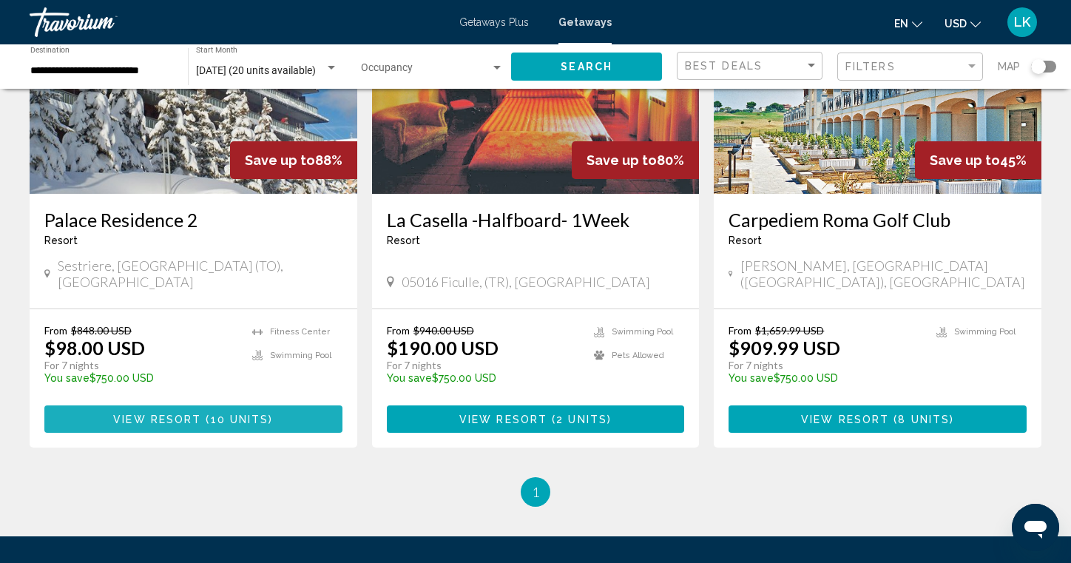
click at [190, 414] on span "View Resort" at bounding box center [157, 420] width 88 height 12
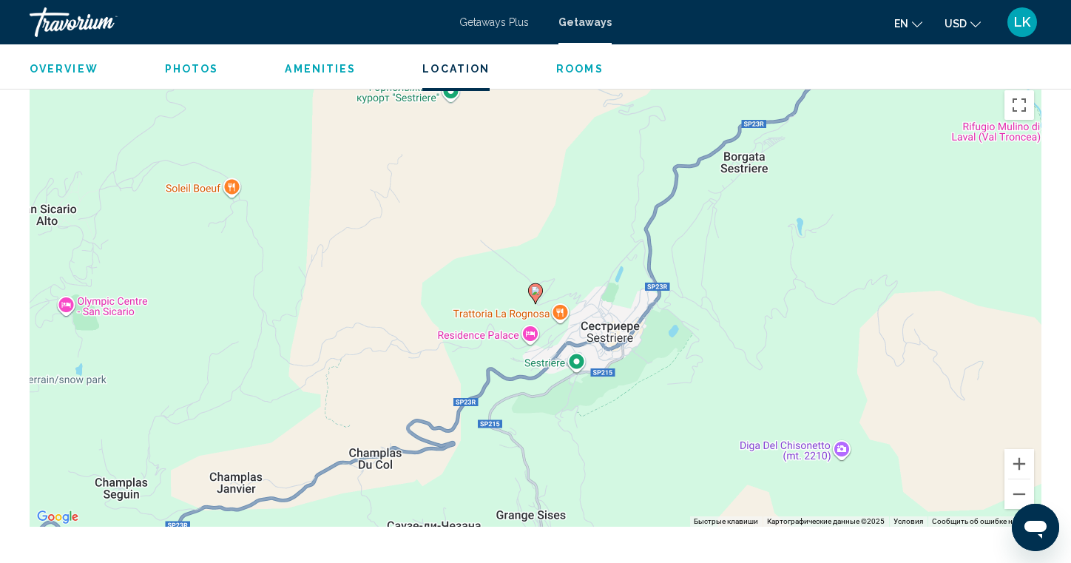
scroll to position [2096, 0]
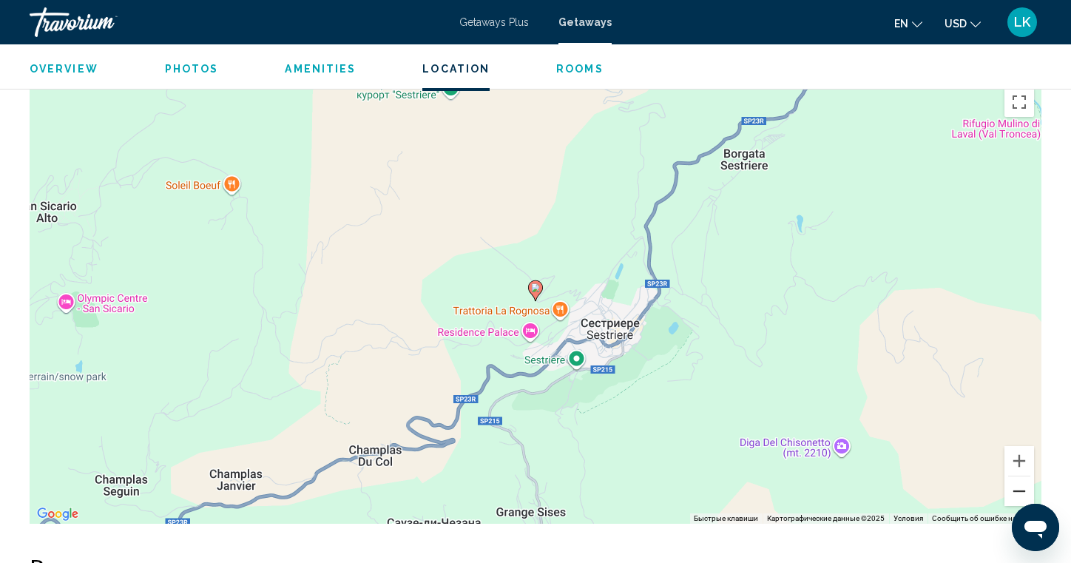
click at [1016, 493] on button "Уменьшить" at bounding box center [1020, 491] width 30 height 30
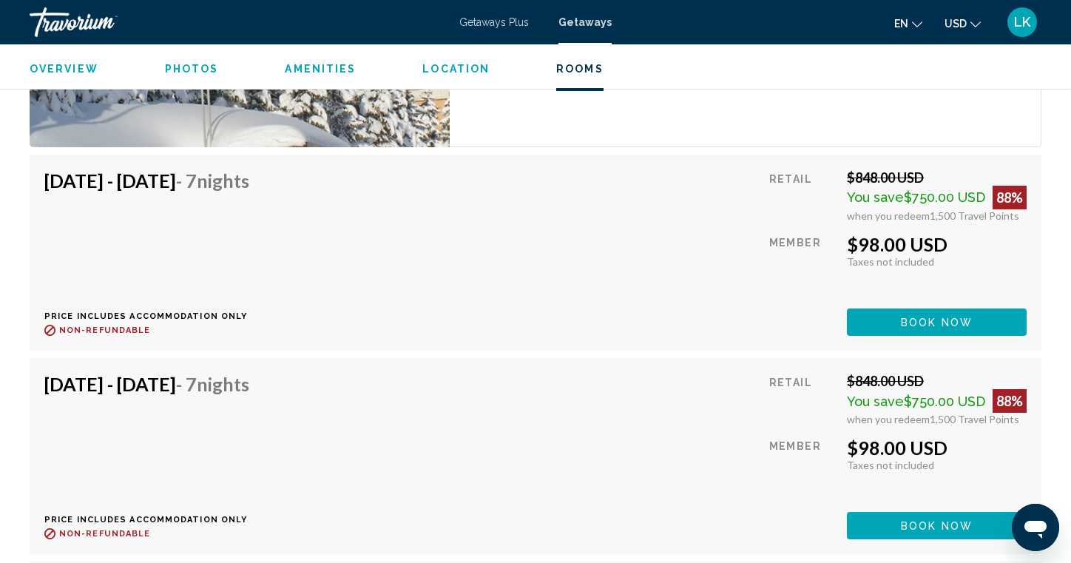
scroll to position [2919, 0]
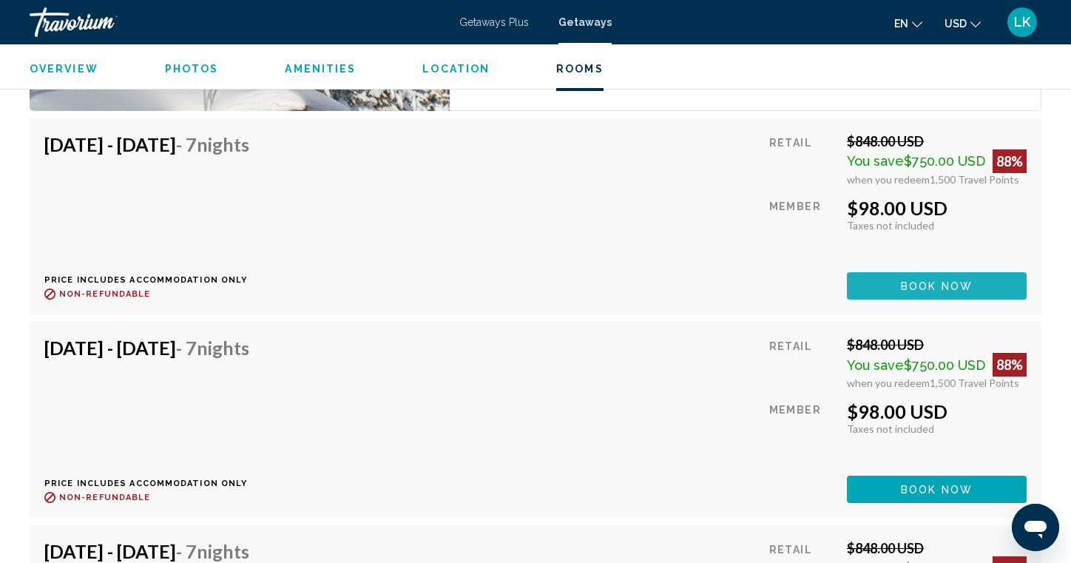
click at [887, 283] on button "Book now" at bounding box center [937, 285] width 180 height 27
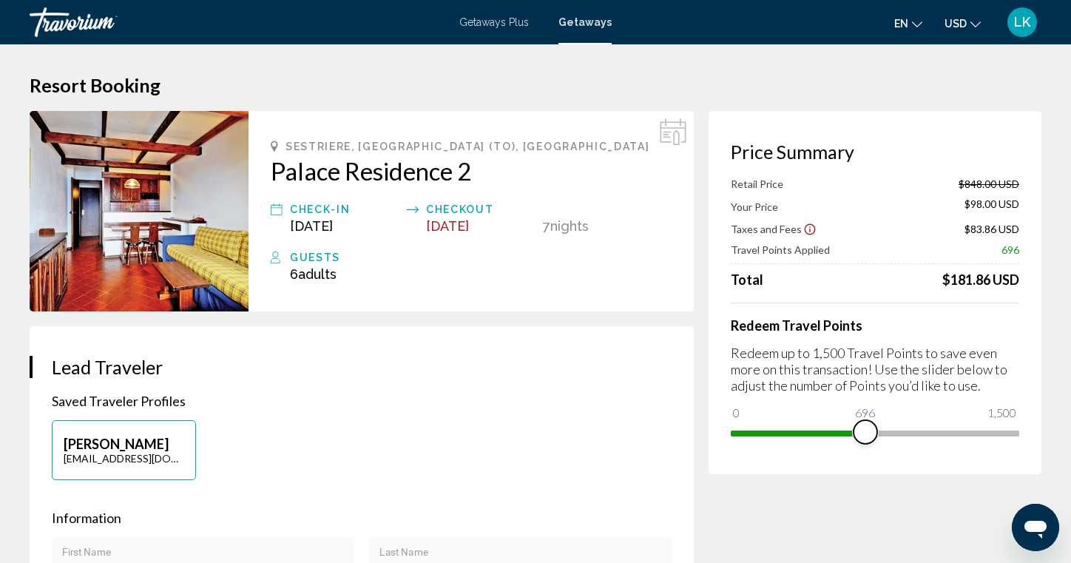
click at [866, 434] on span "Main content" at bounding box center [798, 434] width 135 height 6
click at [1018, 432] on span "Main content" at bounding box center [875, 431] width 289 height 24
click at [127, 181] on img "Main content" at bounding box center [139, 211] width 219 height 200
click at [274, 183] on h2 "Palace Residence 2" at bounding box center [471, 171] width 401 height 30
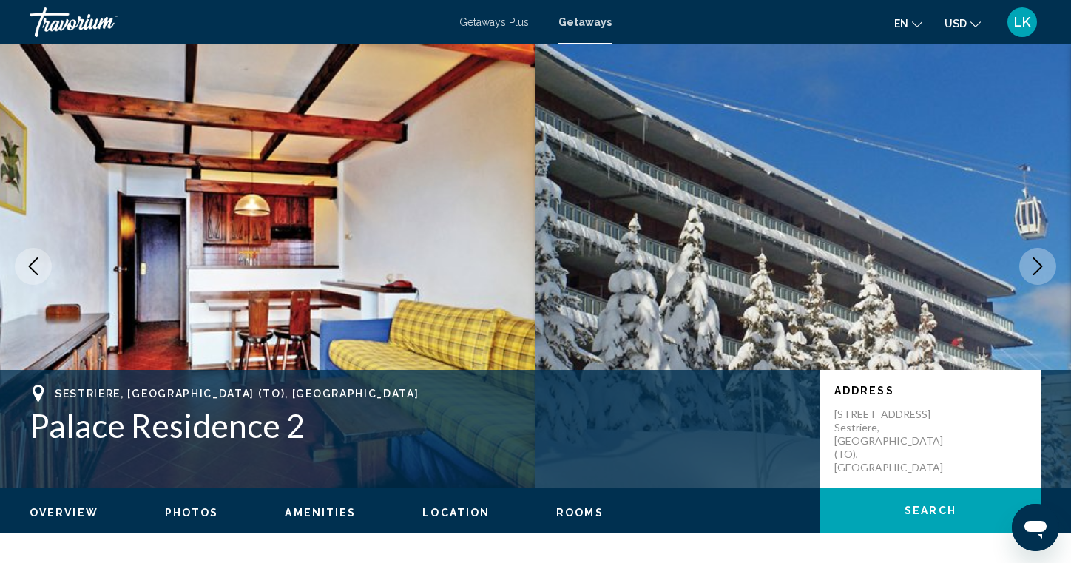
click at [1044, 264] on icon "Next image" at bounding box center [1038, 266] width 18 height 18
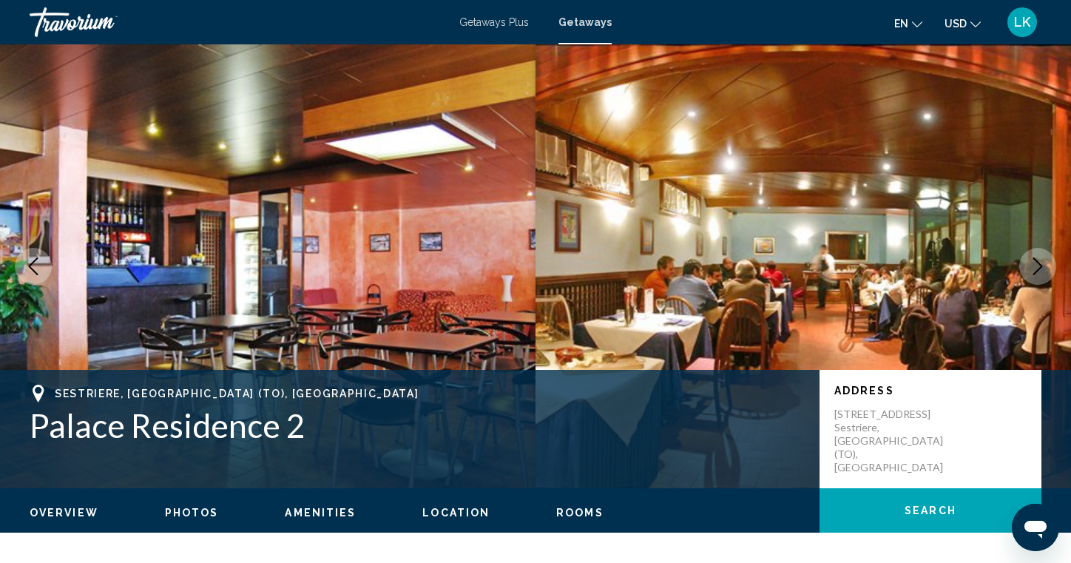
click at [1044, 264] on icon "Next image" at bounding box center [1038, 266] width 18 height 18
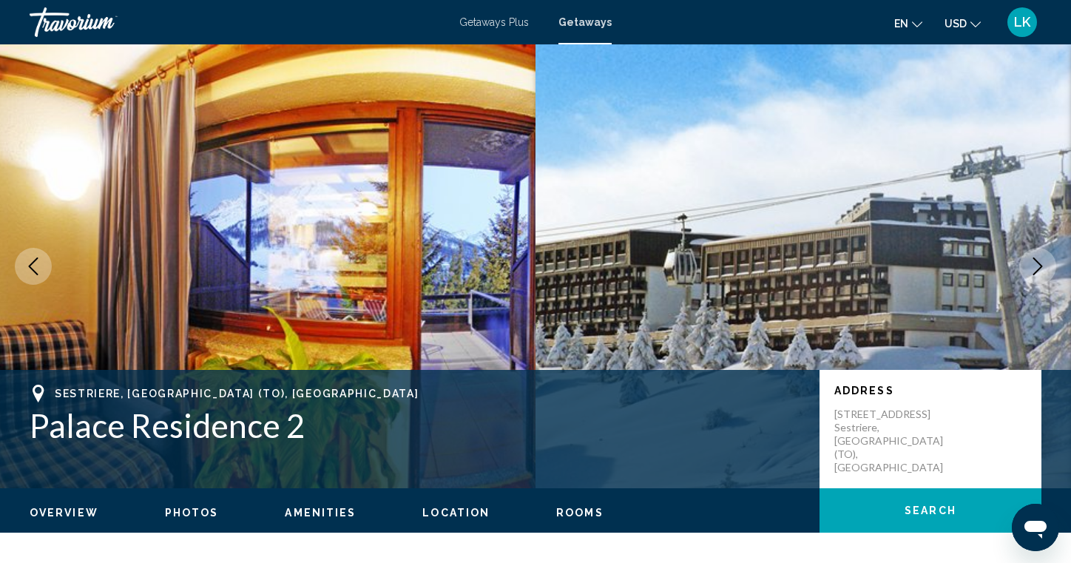
click at [1044, 264] on icon "Next image" at bounding box center [1038, 266] width 18 height 18
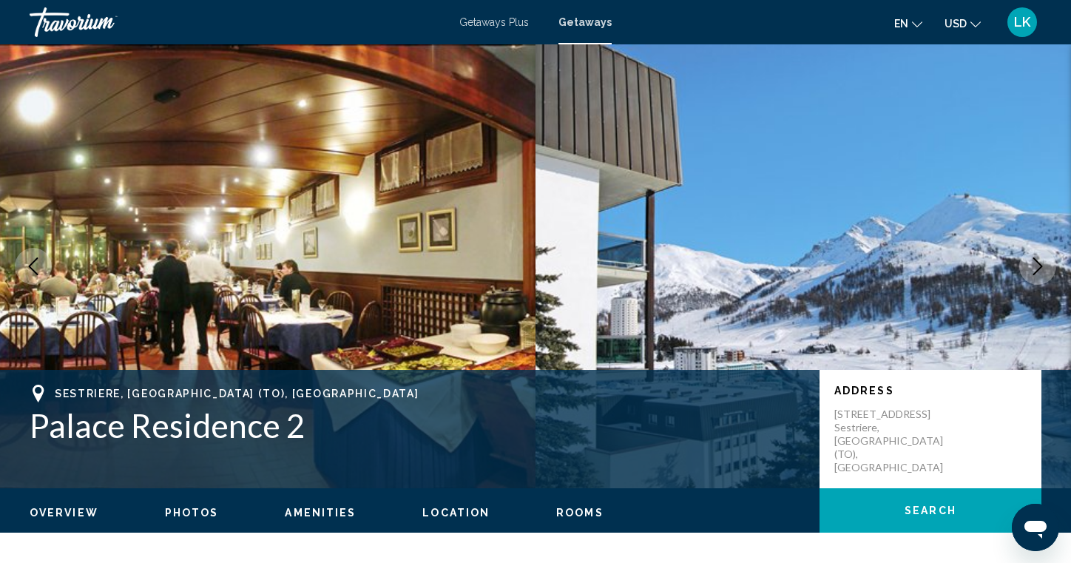
click at [1044, 269] on icon "Next image" at bounding box center [1038, 266] width 18 height 18
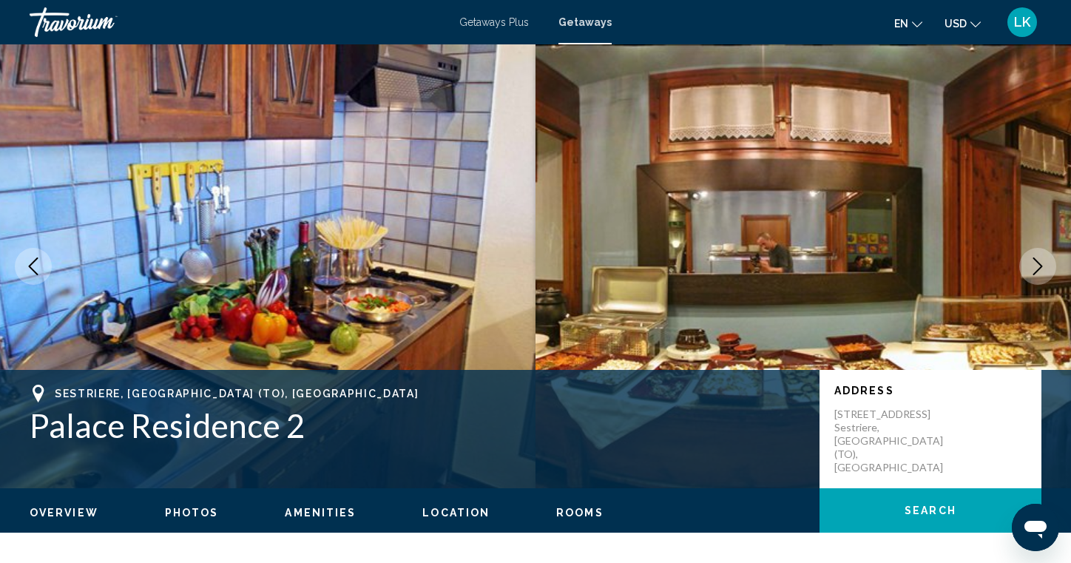
click at [1044, 261] on icon "Next image" at bounding box center [1038, 266] width 18 height 18
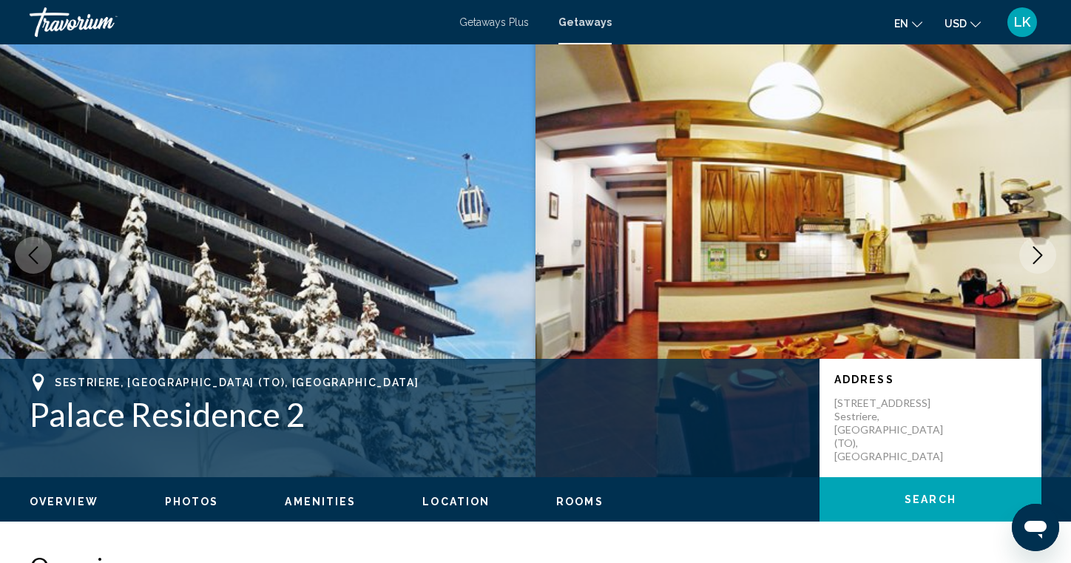
scroll to position [8, 0]
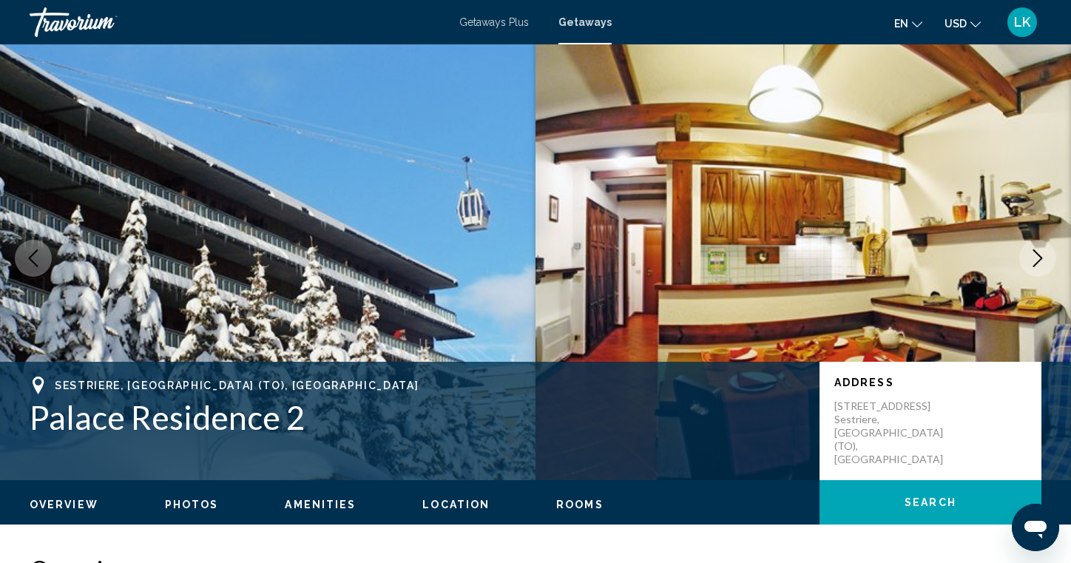
click at [1039, 252] on icon "Next image" at bounding box center [1038, 258] width 18 height 18
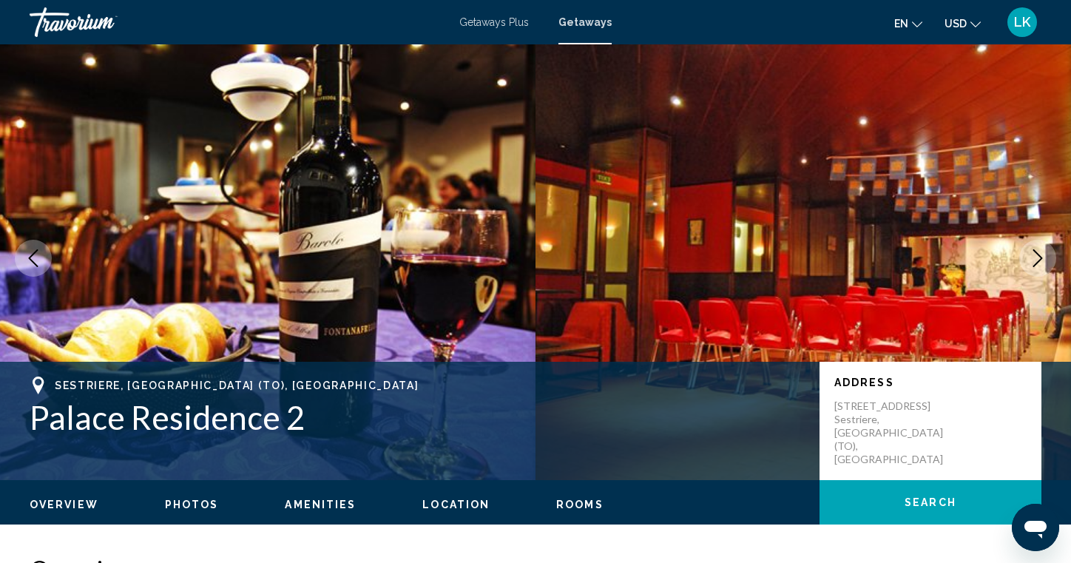
click at [1039, 254] on icon "Next image" at bounding box center [1038, 258] width 18 height 18
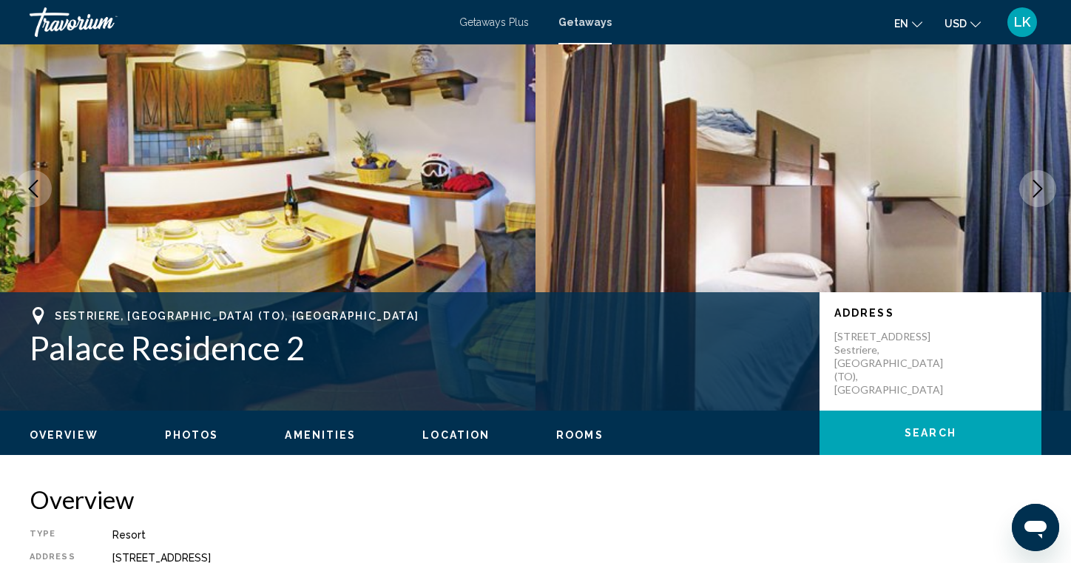
scroll to position [0, 0]
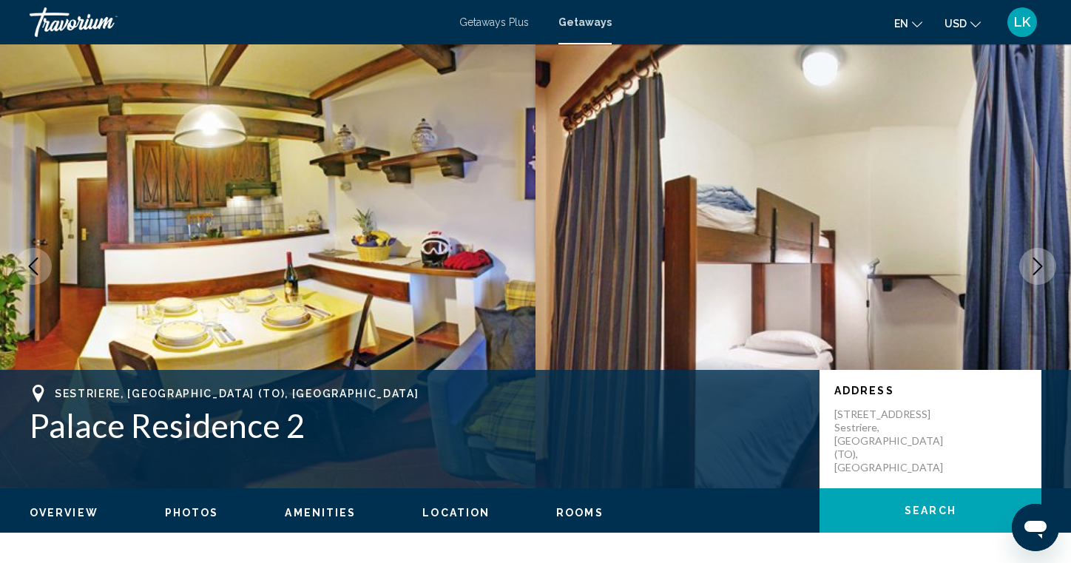
click at [1042, 260] on icon "Next image" at bounding box center [1038, 266] width 18 height 18
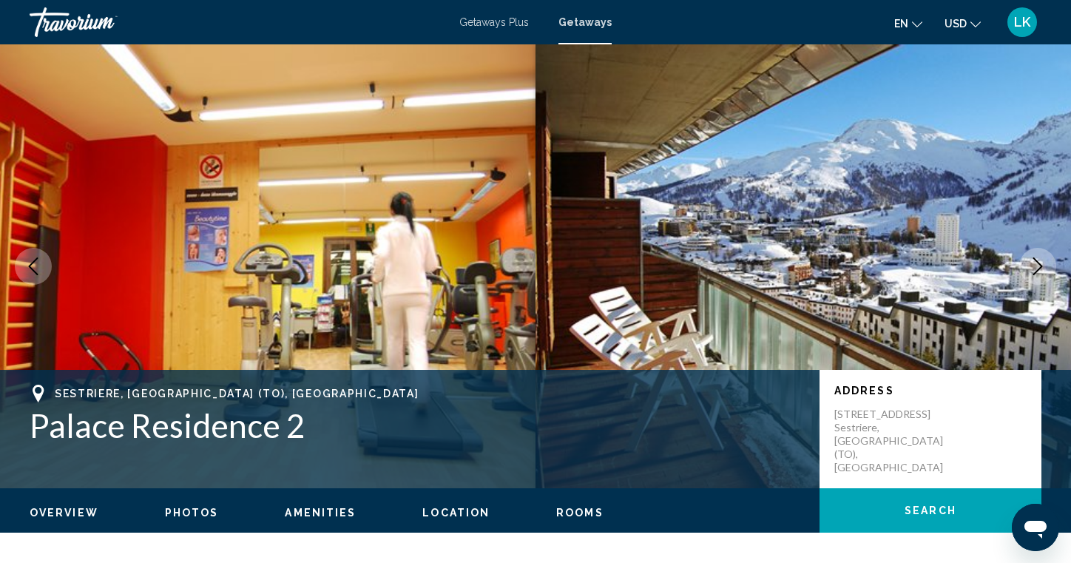
click at [1041, 260] on icon "Next image" at bounding box center [1038, 266] width 18 height 18
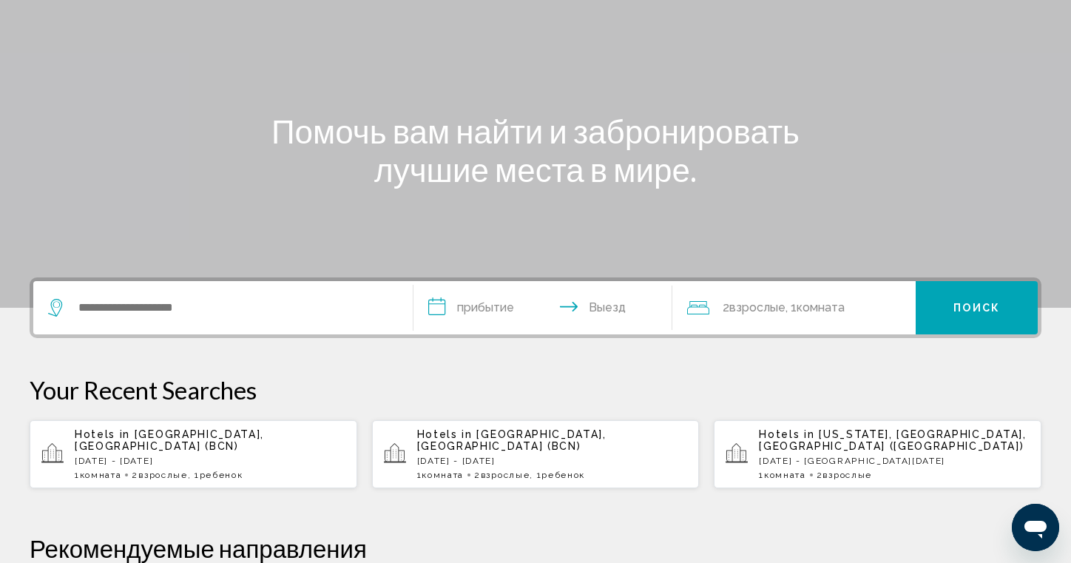
scroll to position [260, 0]
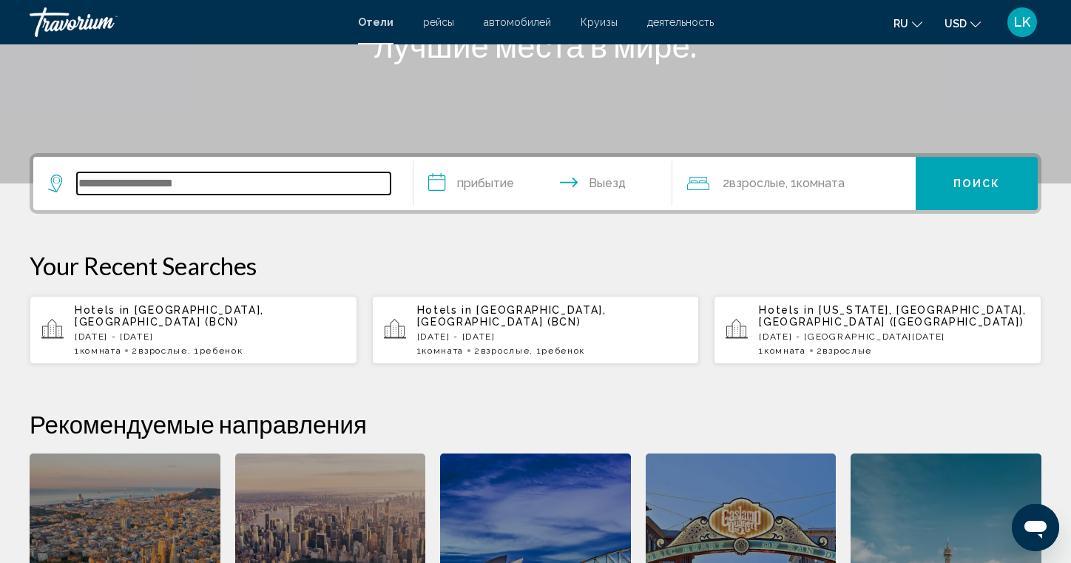
click at [139, 188] on input "Search widget" at bounding box center [234, 183] width 314 height 22
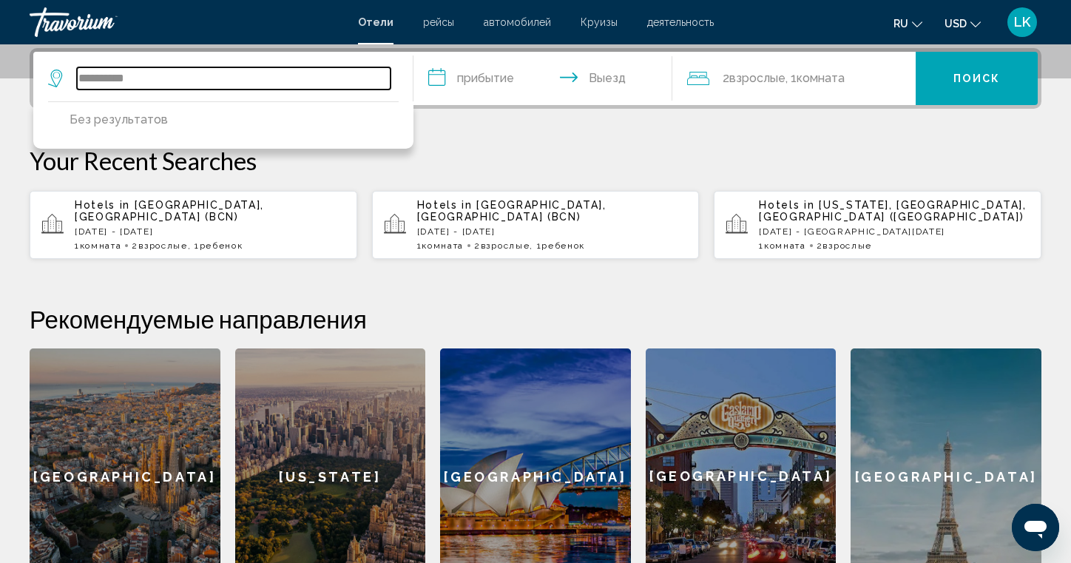
type input "**********"
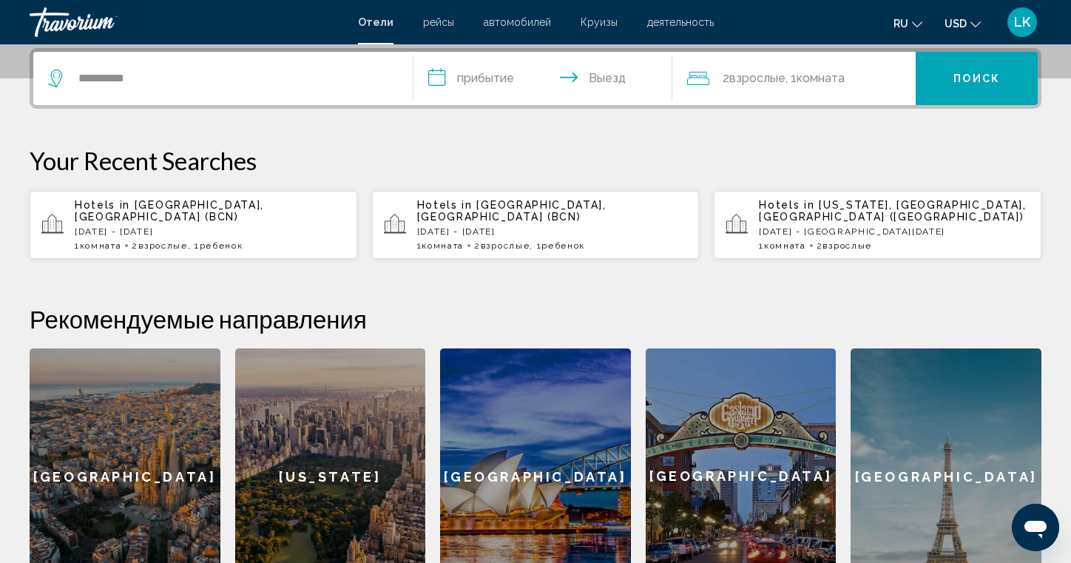
click at [445, 152] on p "Your Recent Searches" at bounding box center [536, 161] width 1012 height 30
click at [490, 79] on input "**********" at bounding box center [546, 81] width 265 height 58
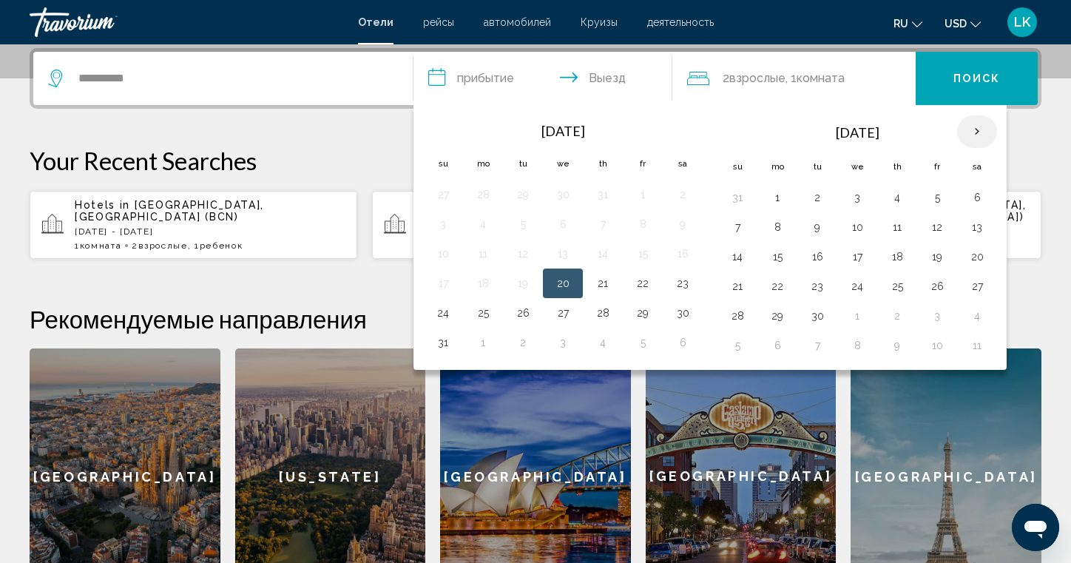
click at [979, 132] on th "Next month" at bounding box center [977, 131] width 40 height 33
click at [737, 229] on button "5" at bounding box center [738, 227] width 24 height 21
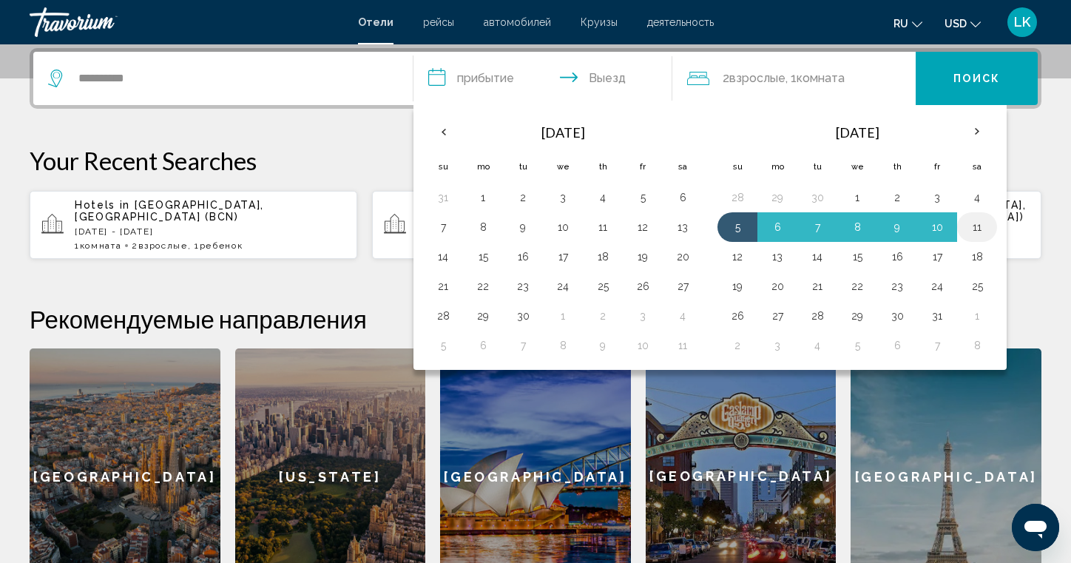
click at [974, 227] on button "11" at bounding box center [977, 227] width 24 height 21
type input "**********"
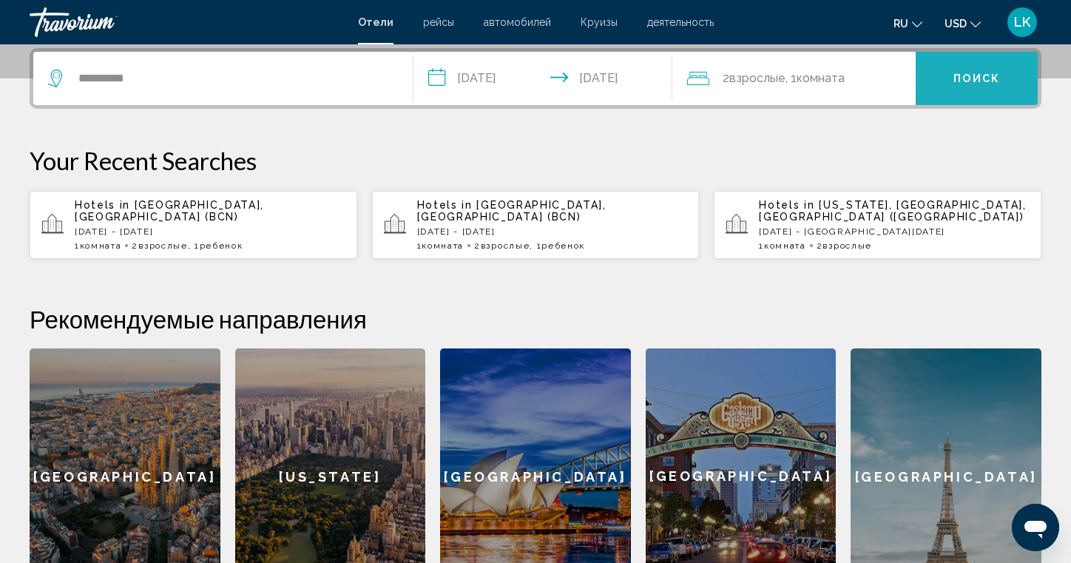
click at [972, 78] on span "Поиск" at bounding box center [977, 79] width 47 height 12
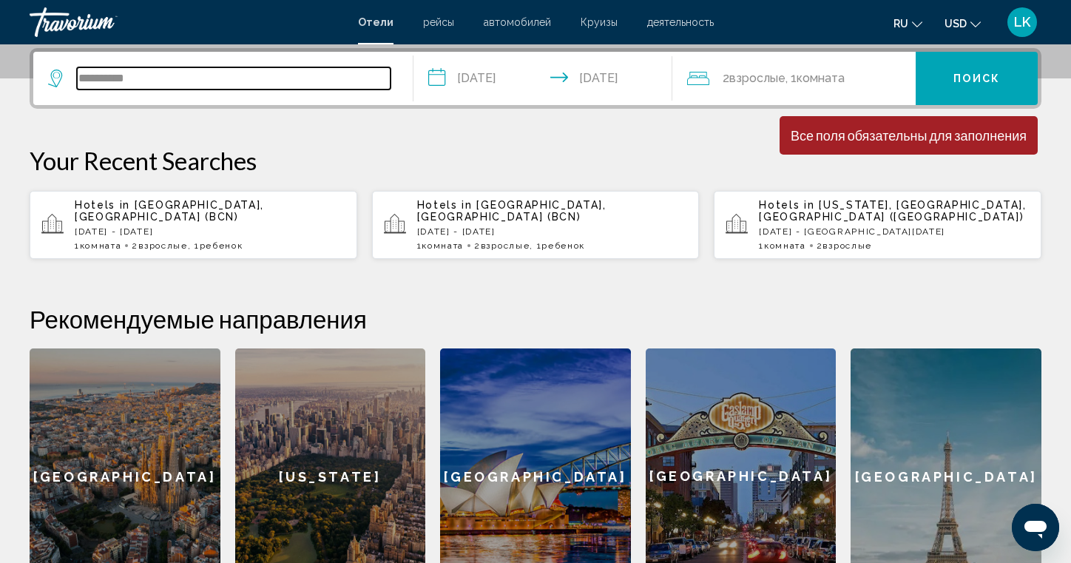
click at [267, 77] on input "**********" at bounding box center [234, 78] width 314 height 22
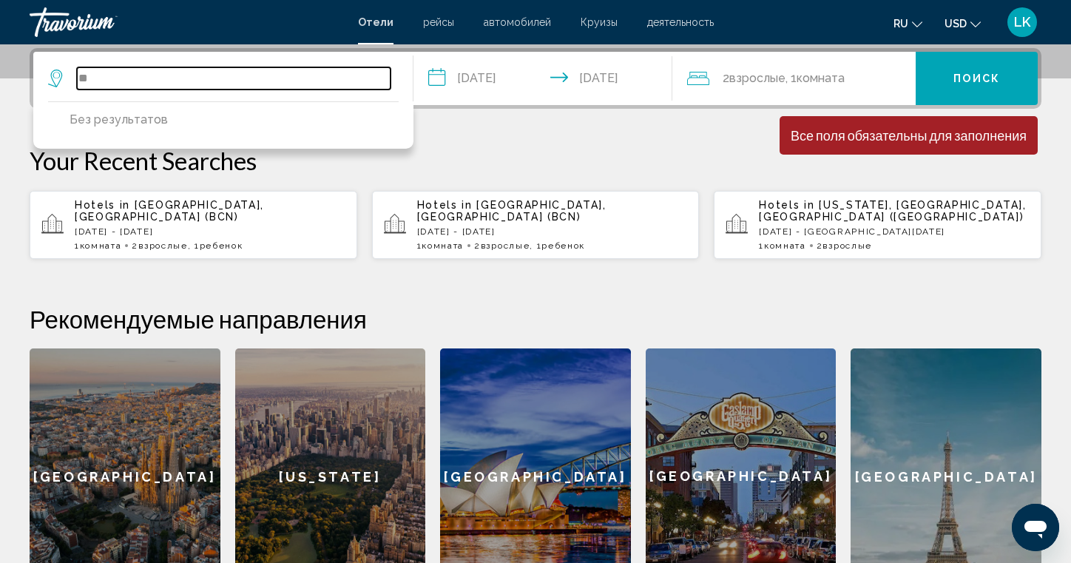
type input "*"
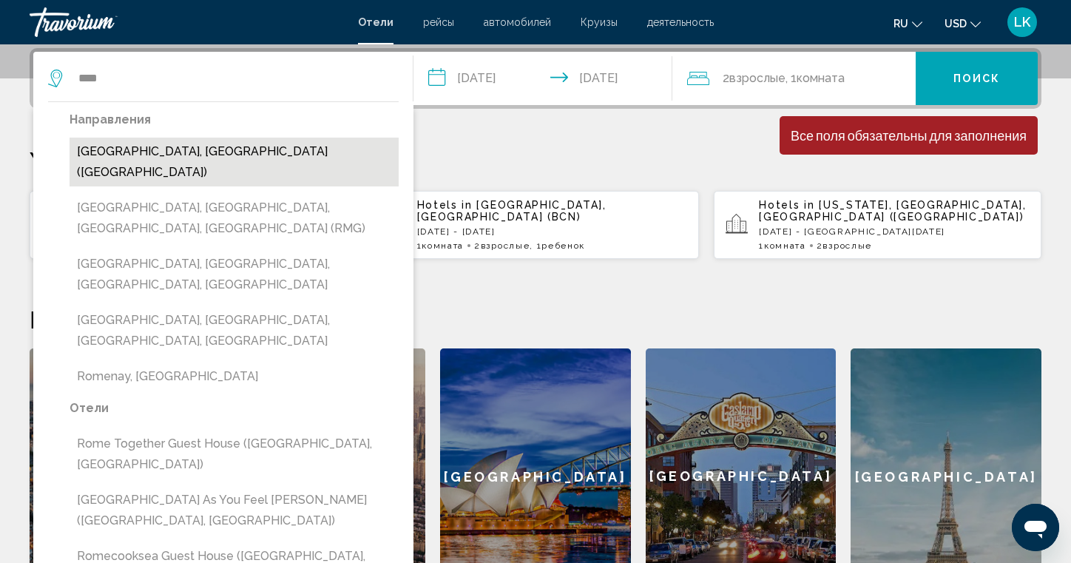
click at [116, 146] on button "Rome, Italy (ROM)" at bounding box center [234, 162] width 329 height 49
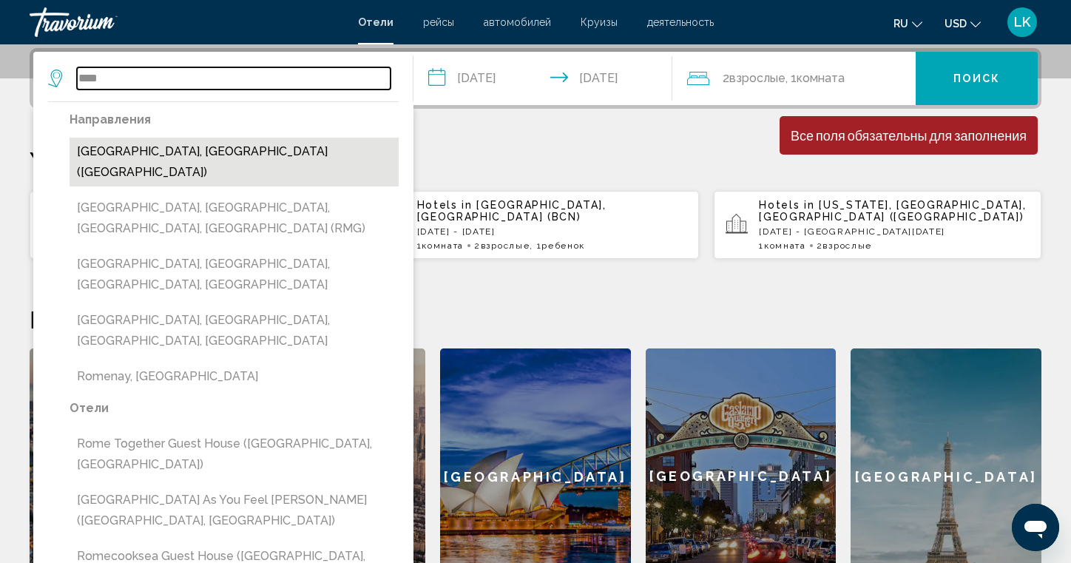
type input "**********"
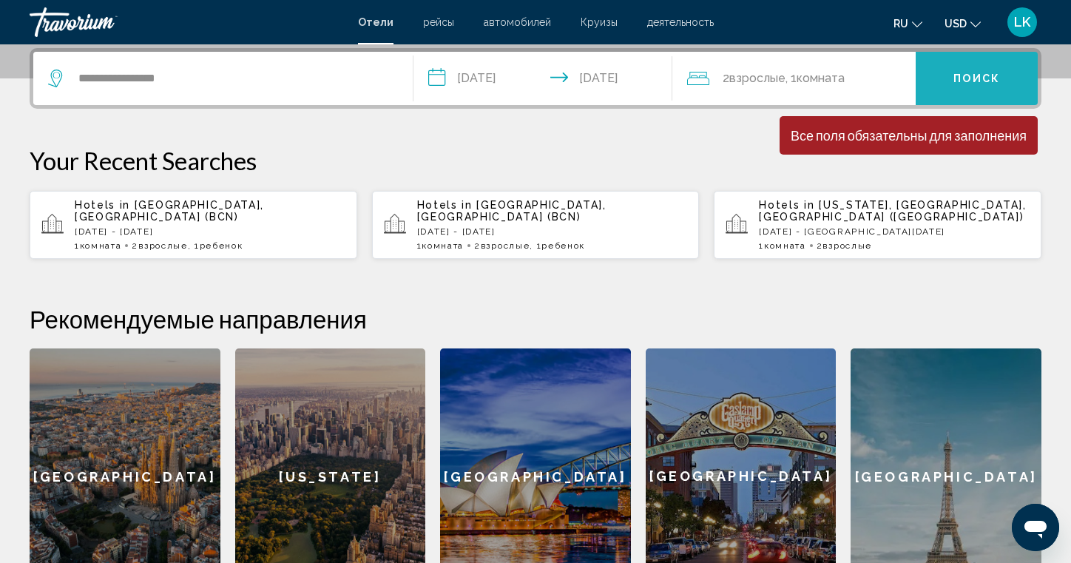
click at [971, 77] on span "Поиск" at bounding box center [977, 79] width 47 height 12
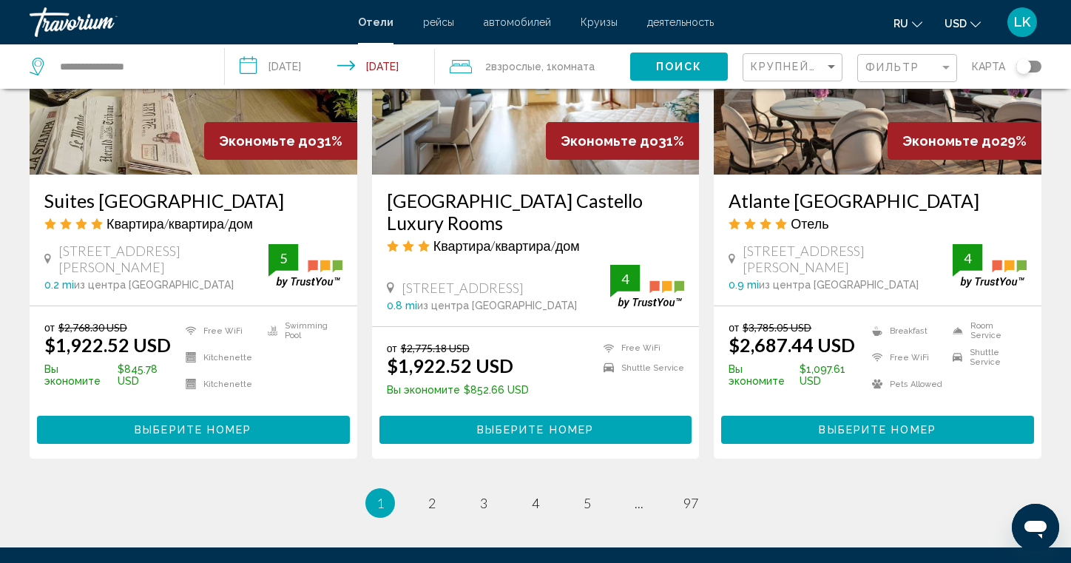
scroll to position [2014, 0]
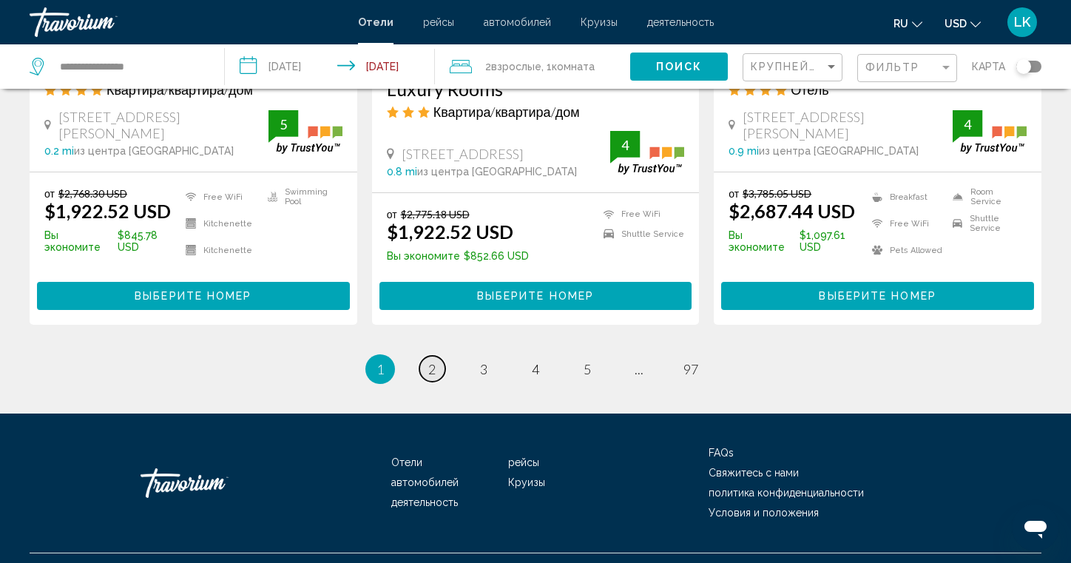
click at [429, 361] on span "2" at bounding box center [431, 369] width 7 height 16
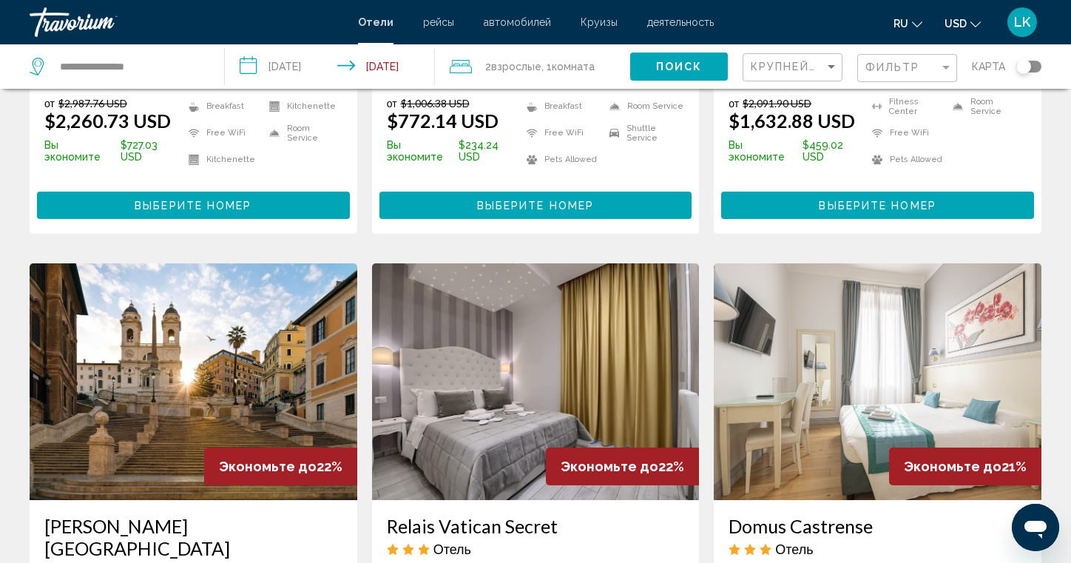
scroll to position [2057, 0]
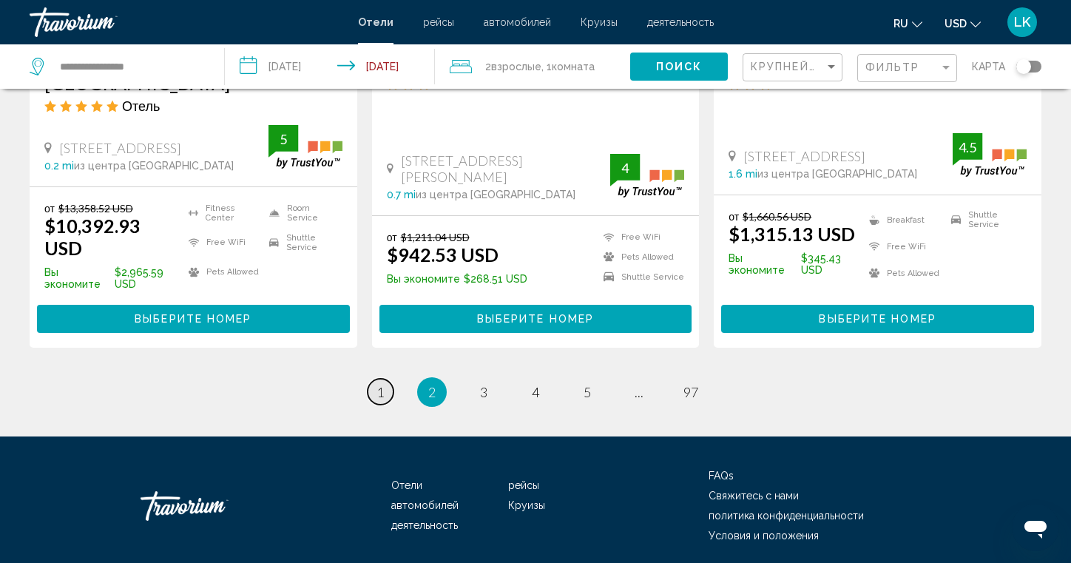
click at [381, 384] on span "1" at bounding box center [380, 392] width 7 height 16
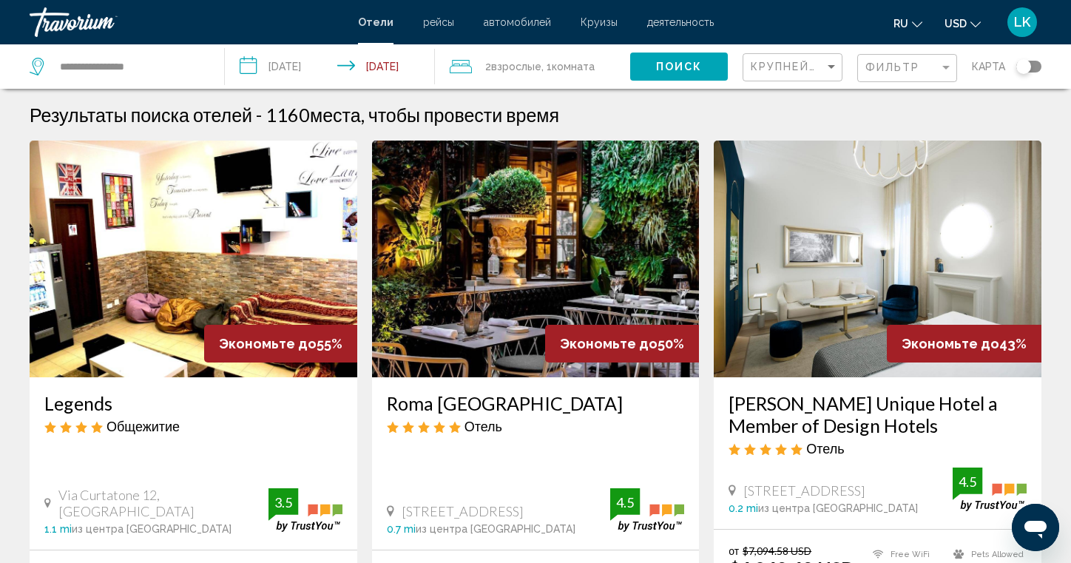
scroll to position [86, 0]
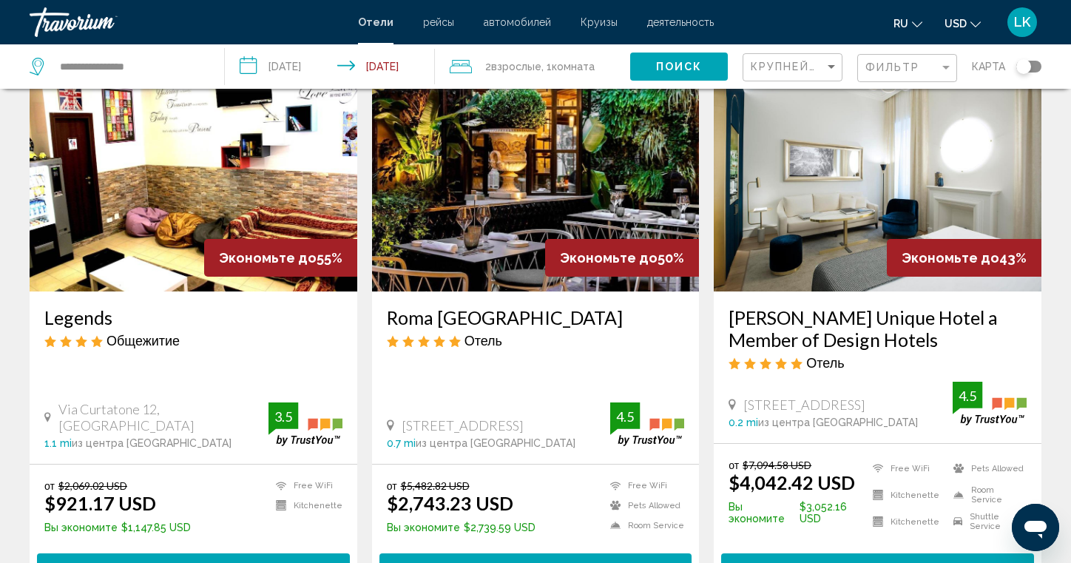
click at [251, 178] on img "Main content" at bounding box center [194, 173] width 328 height 237
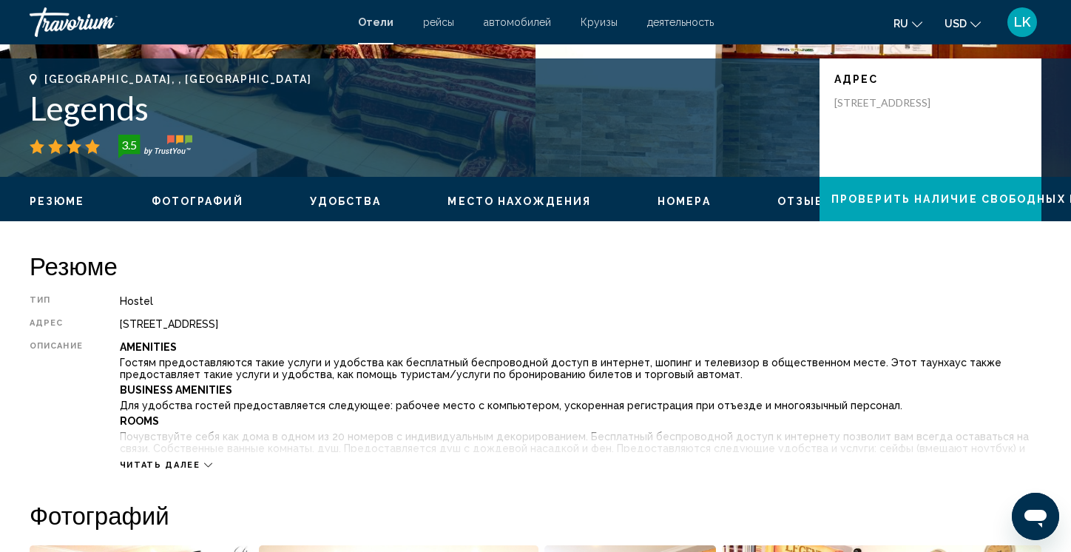
scroll to position [88, 0]
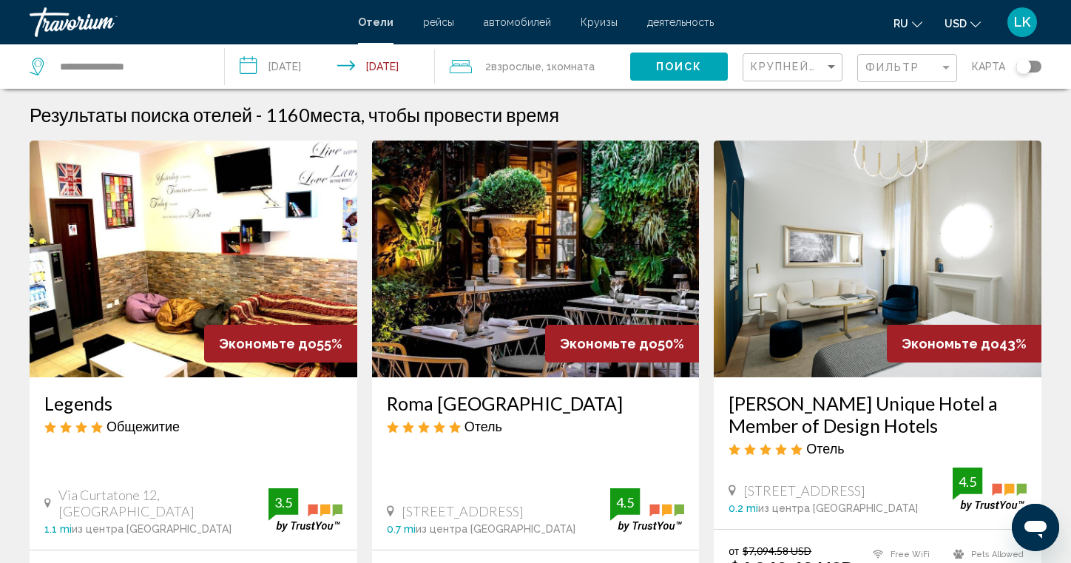
click at [565, 280] on img "Main content" at bounding box center [536, 259] width 328 height 237
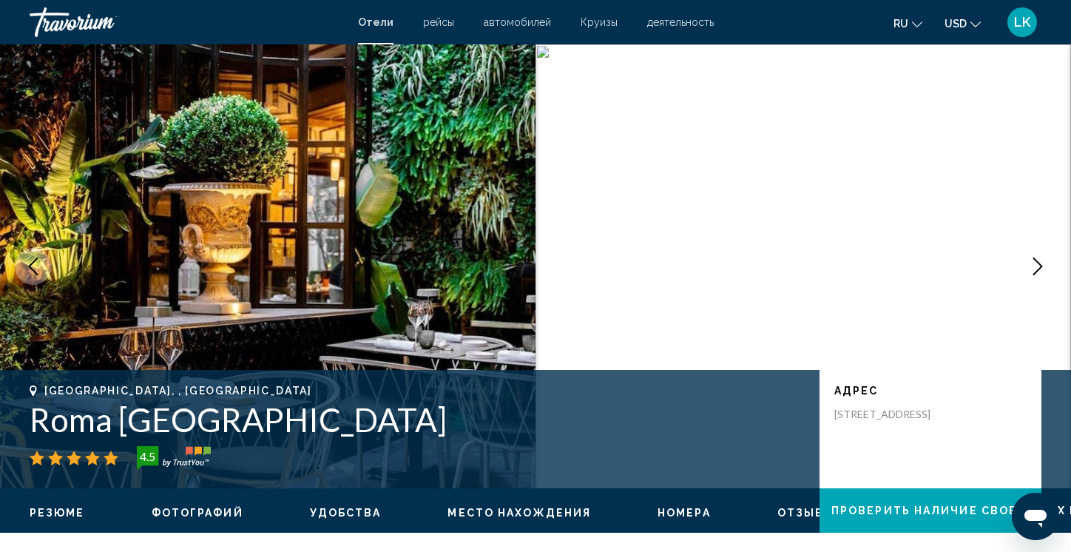
click at [1042, 258] on icon "Next image" at bounding box center [1038, 266] width 18 height 18
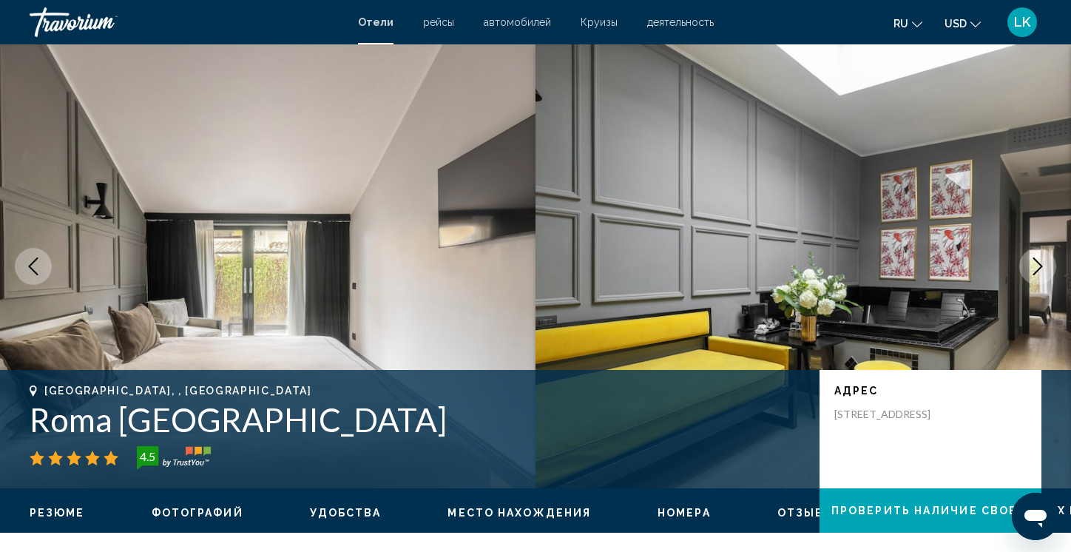
click at [1030, 266] on icon "Next image" at bounding box center [1038, 266] width 18 height 18
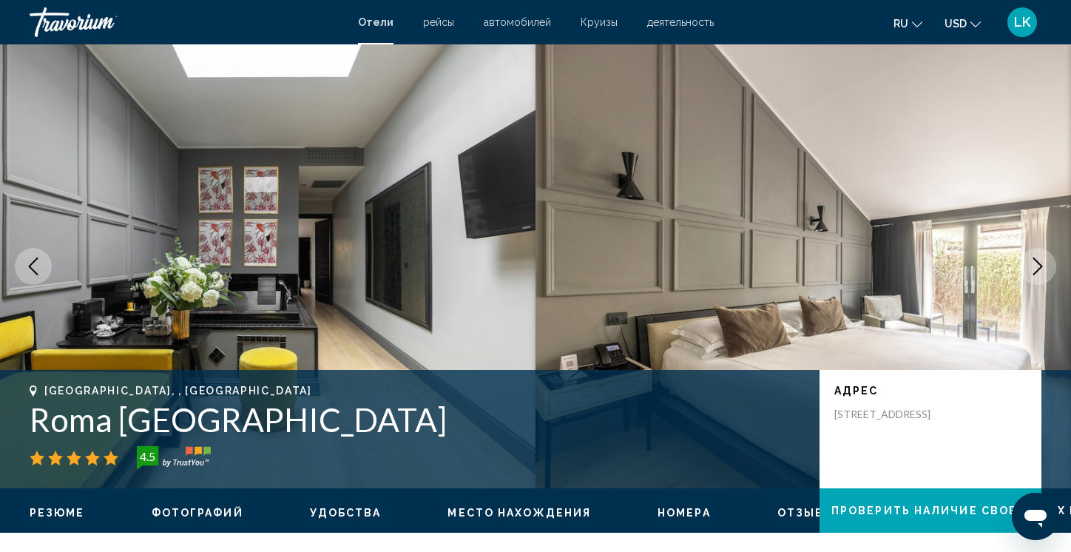
click at [1042, 260] on icon "Next image" at bounding box center [1038, 266] width 18 height 18
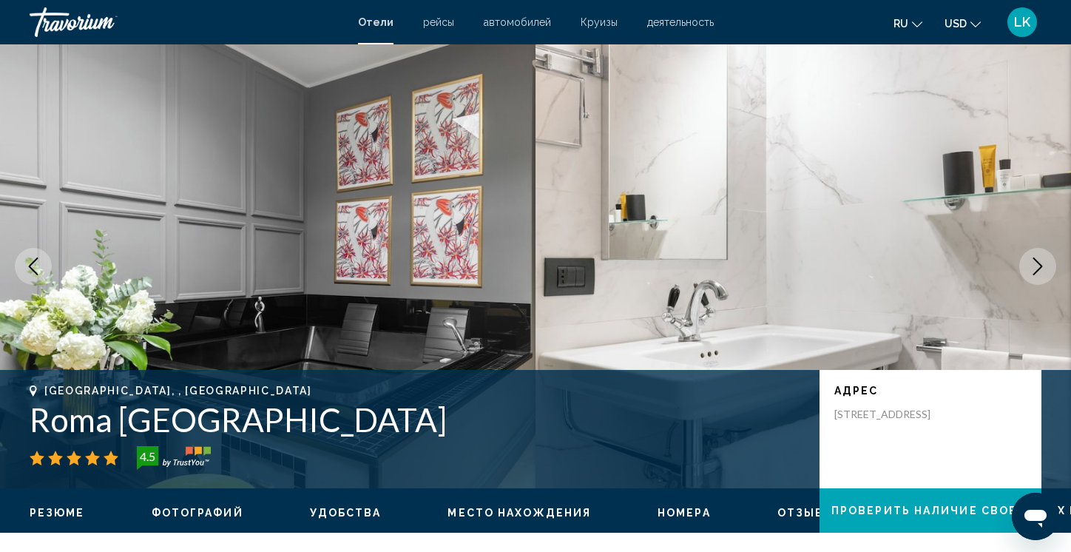
click at [1042, 262] on icon "Next image" at bounding box center [1038, 266] width 18 height 18
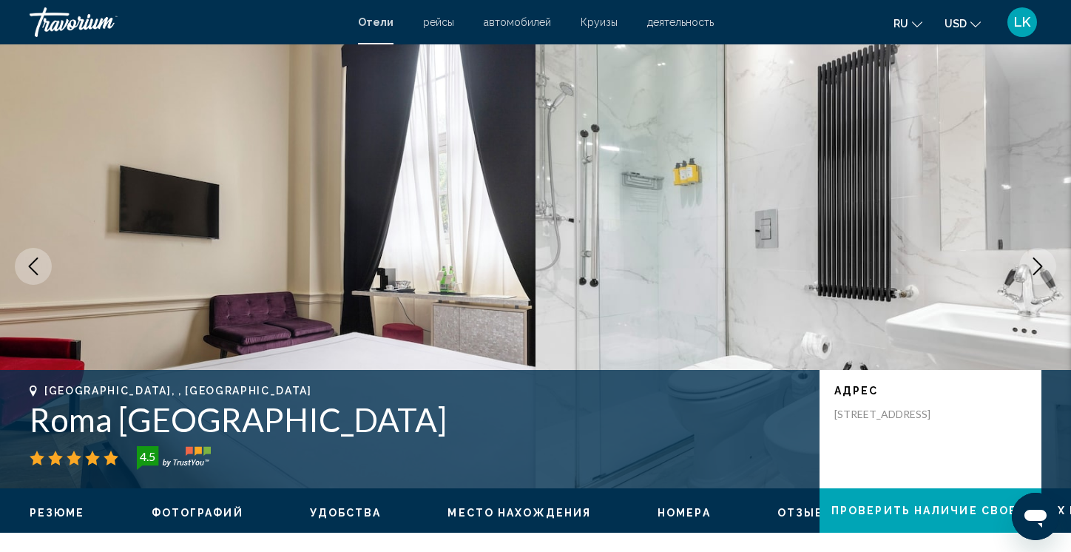
click at [1041, 267] on icon "Next image" at bounding box center [1038, 266] width 10 height 18
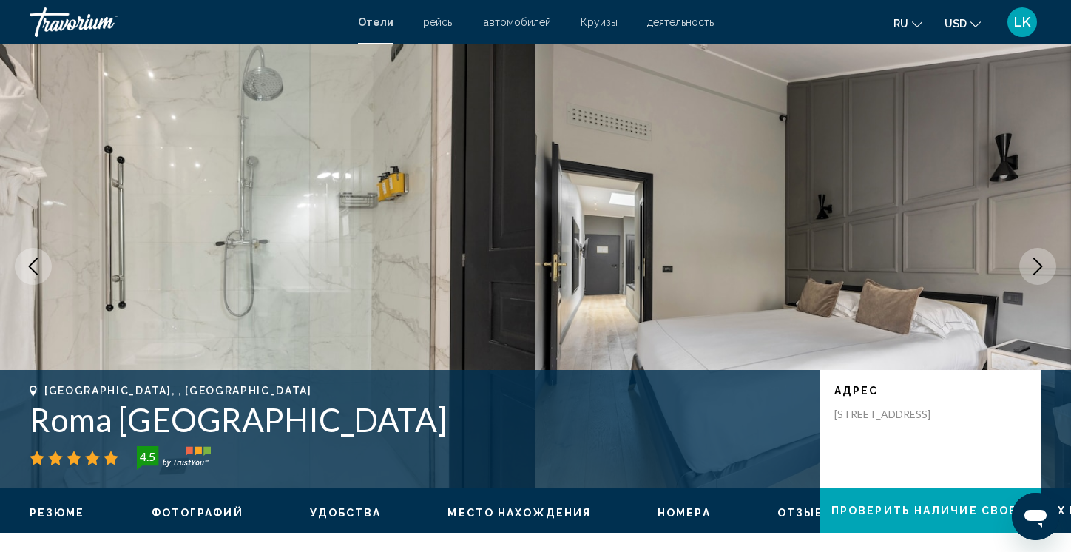
click at [1041, 267] on icon "Next image" at bounding box center [1038, 266] width 10 height 18
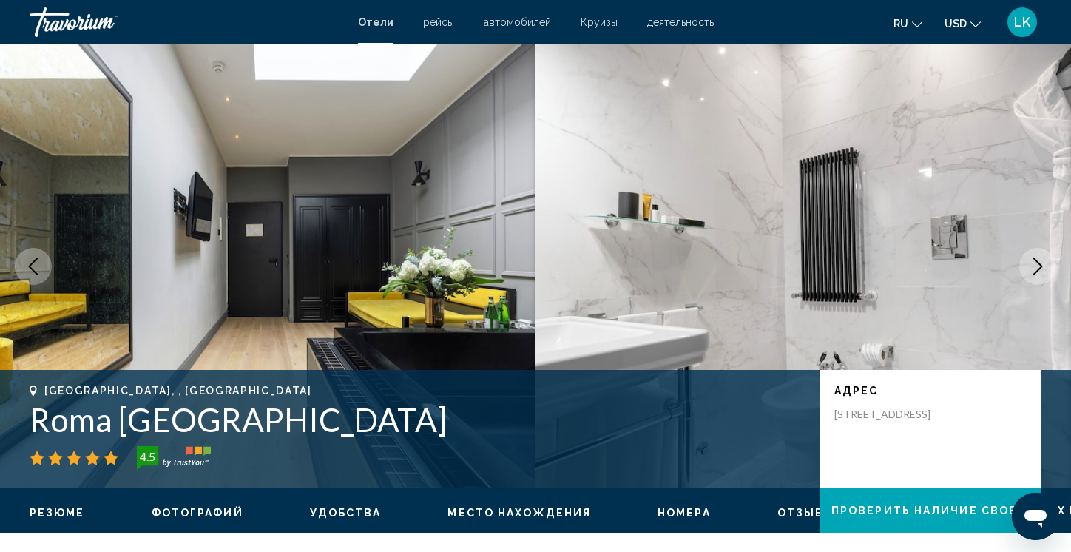
click at [1041, 267] on icon "Next image" at bounding box center [1038, 266] width 10 height 18
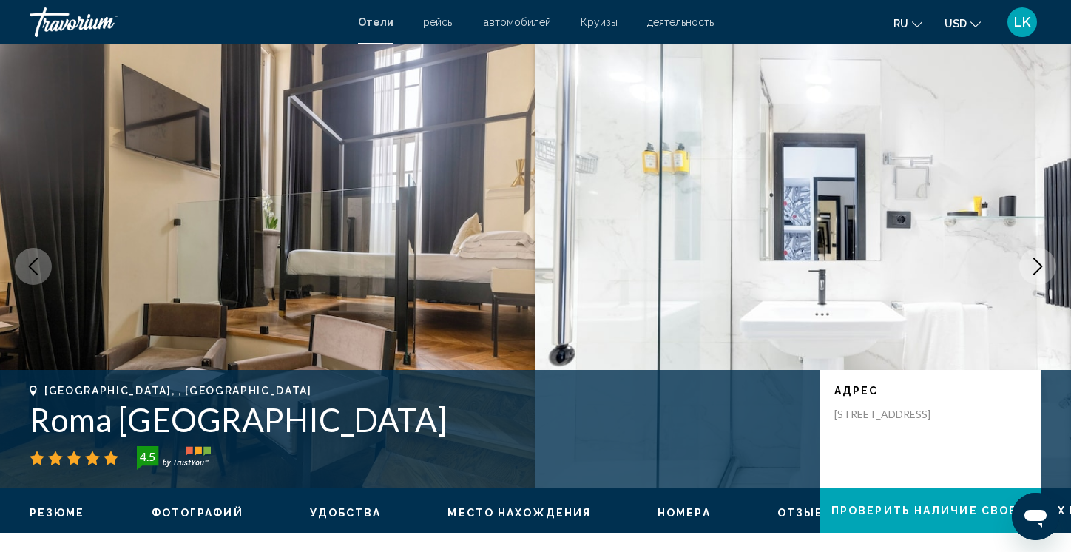
click at [1041, 267] on icon "Next image" at bounding box center [1038, 266] width 10 height 18
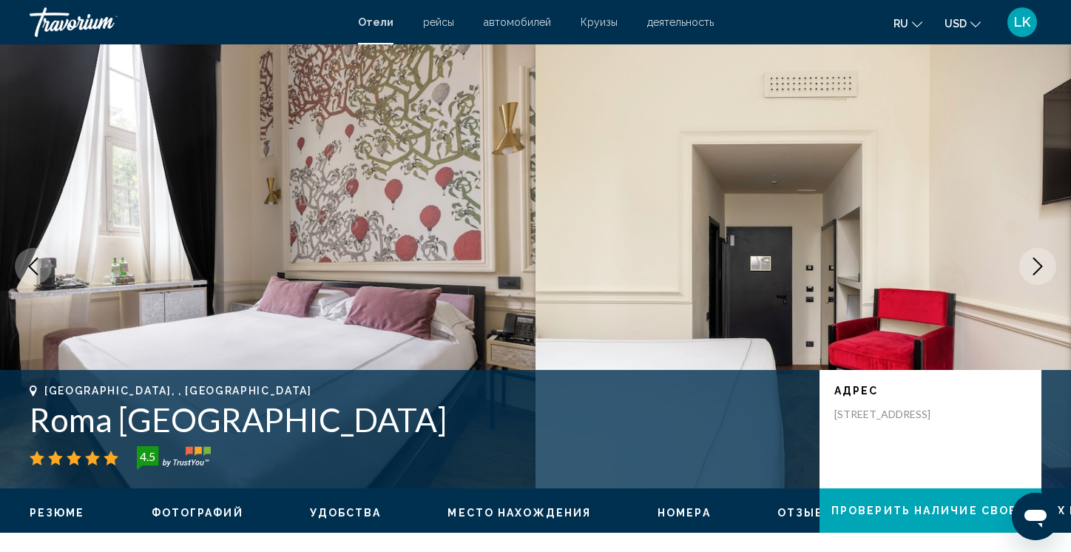
click at [1040, 269] on icon "Next image" at bounding box center [1038, 266] width 10 height 18
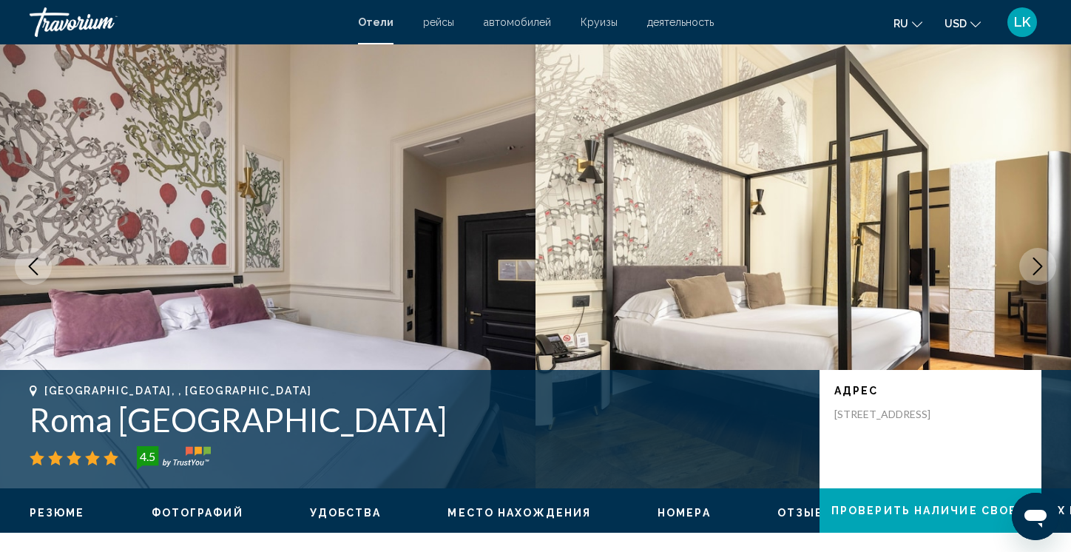
click at [1040, 269] on icon "Next image" at bounding box center [1038, 266] width 10 height 18
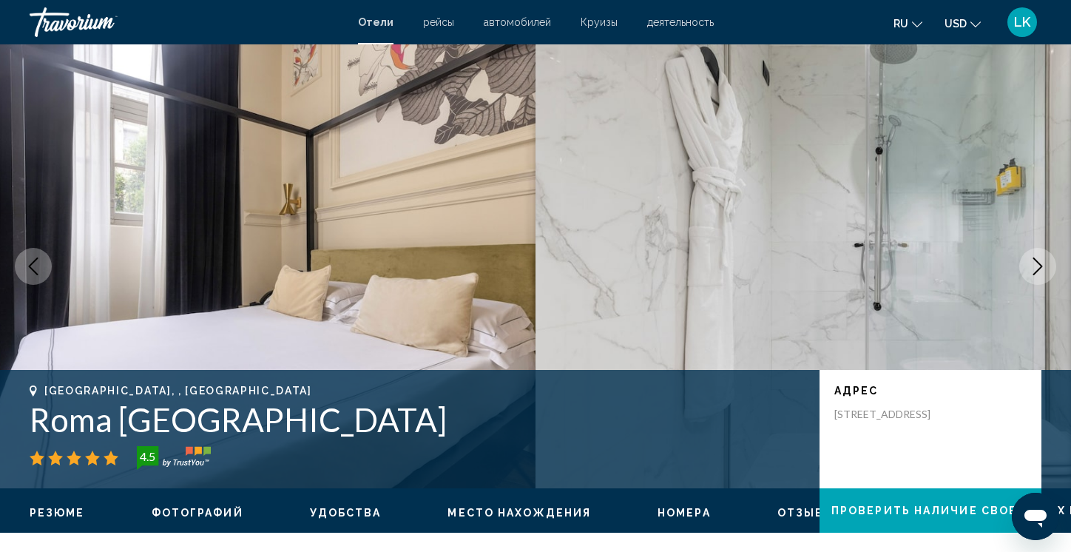
click at [1040, 269] on icon "Next image" at bounding box center [1038, 266] width 10 height 18
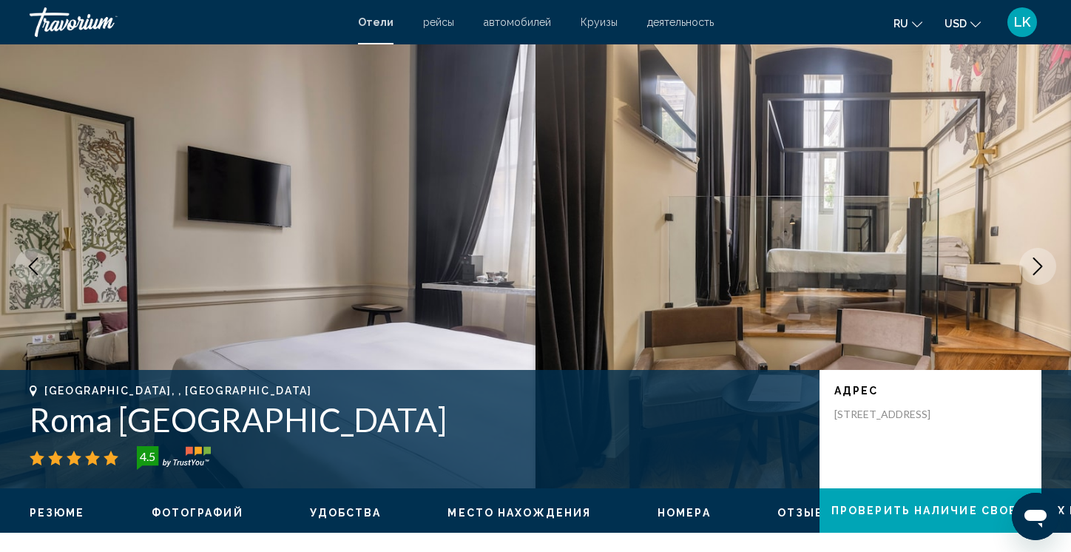
click at [1042, 263] on icon "Next image" at bounding box center [1038, 266] width 18 height 18
